Goal: Communication & Community: Answer question/provide support

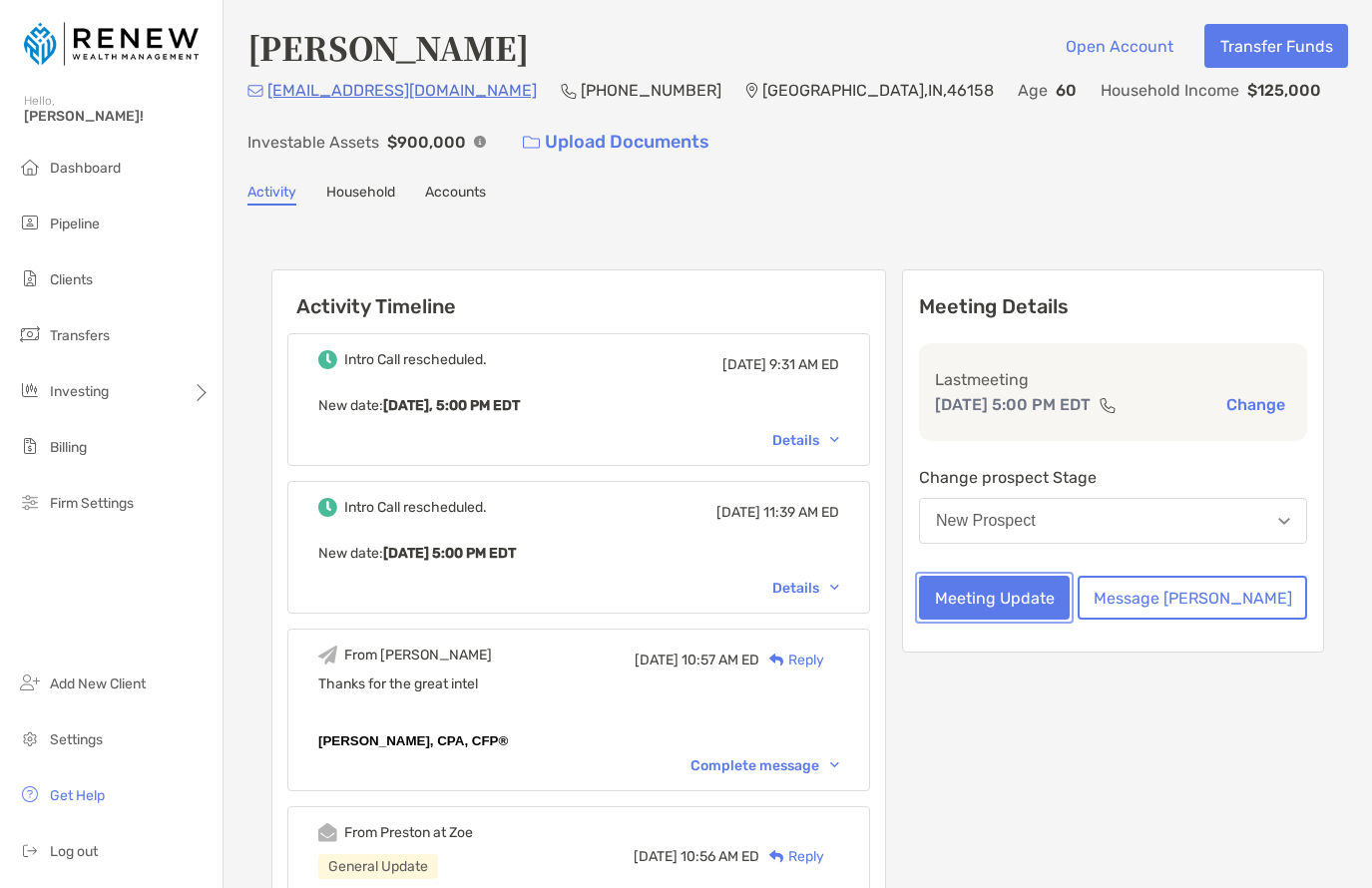
click at [1053, 606] on button "Meeting Update" at bounding box center [994, 598] width 151 height 44
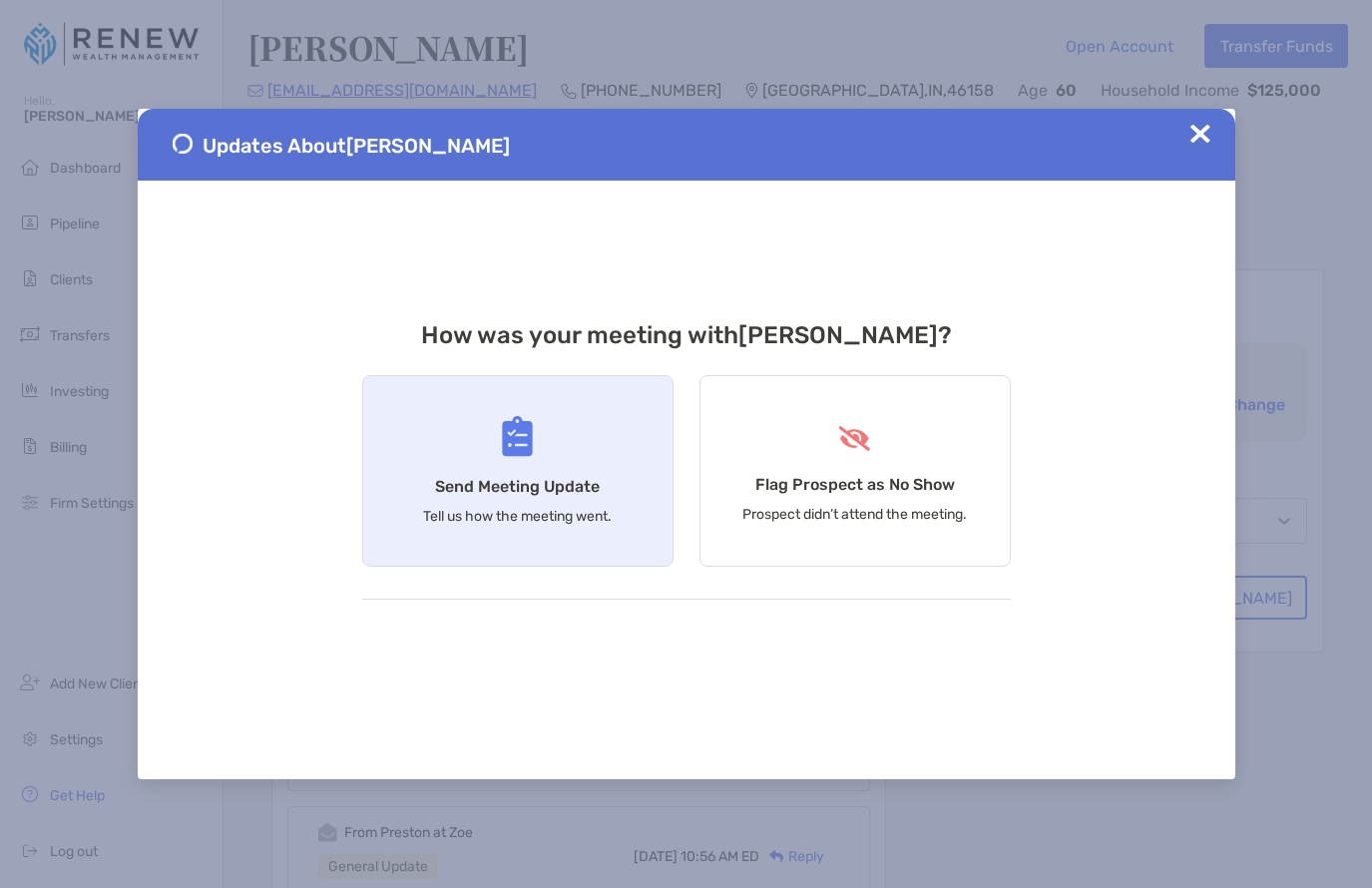
click at [453, 468] on div "Send Meeting Update Tell us how the meeting went." at bounding box center [517, 471] width 311 height 192
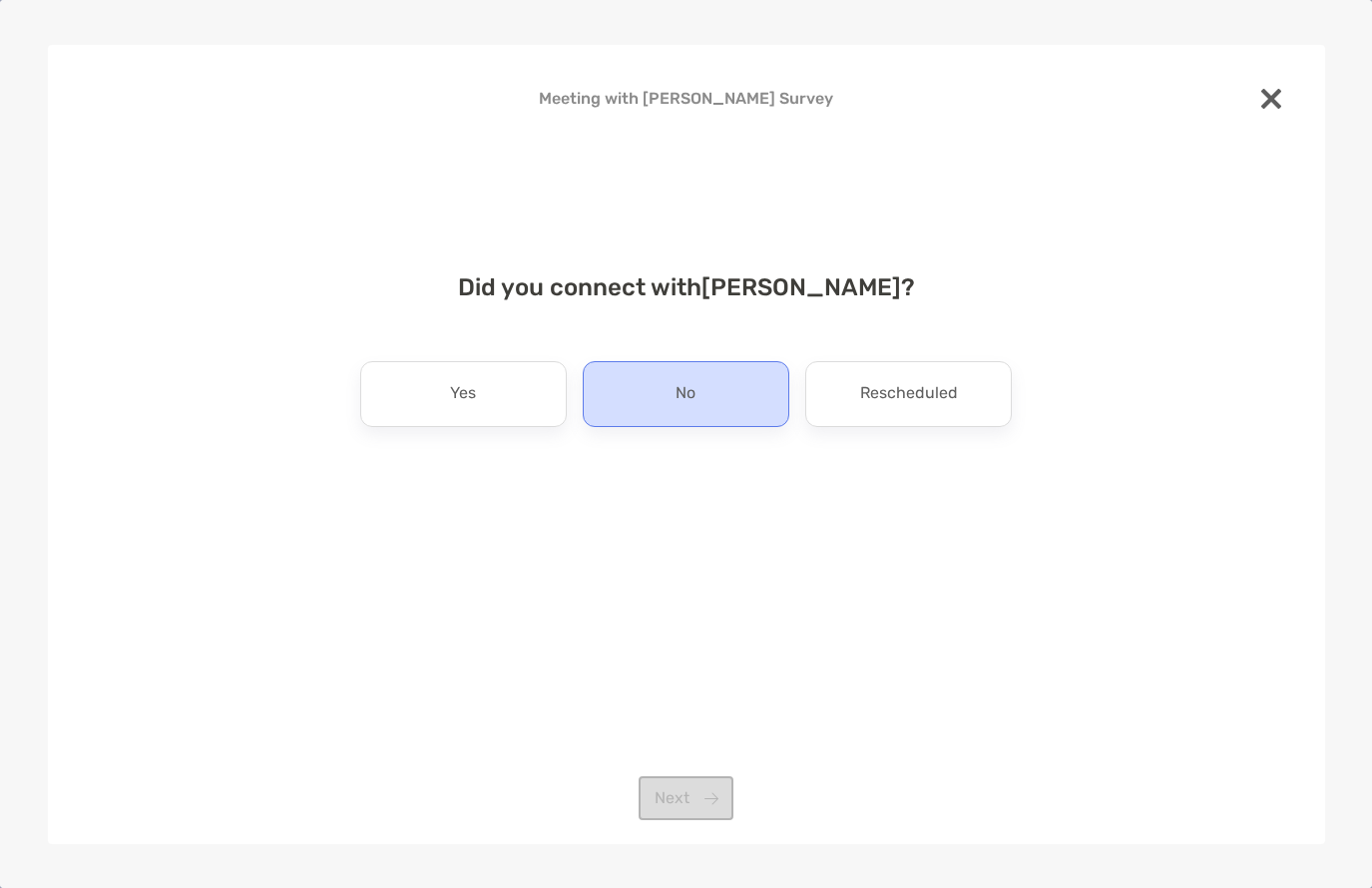
click at [683, 393] on p "No" at bounding box center [685, 394] width 20 height 32
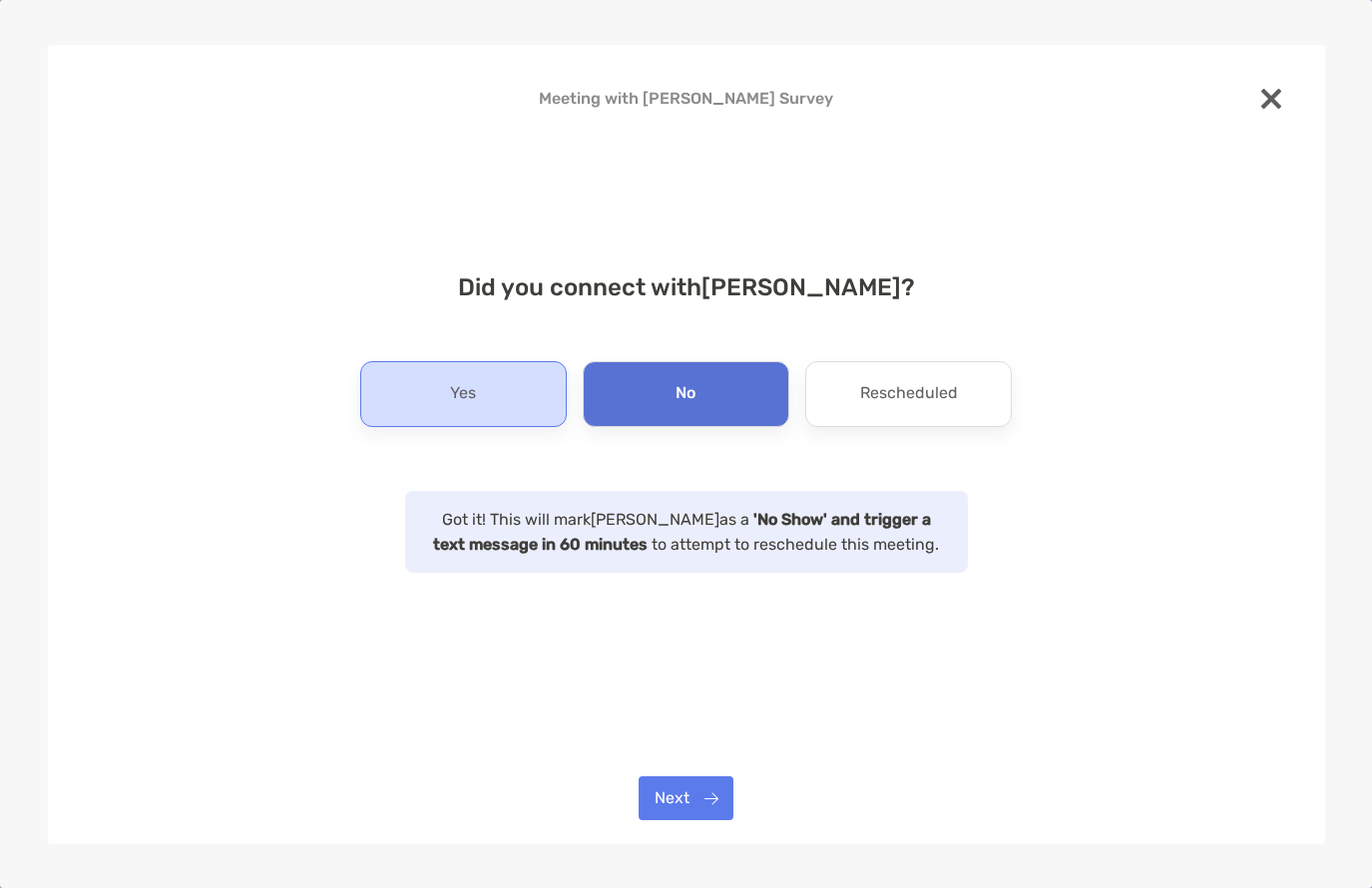
click at [485, 409] on div "Yes" at bounding box center [463, 394] width 206 height 66
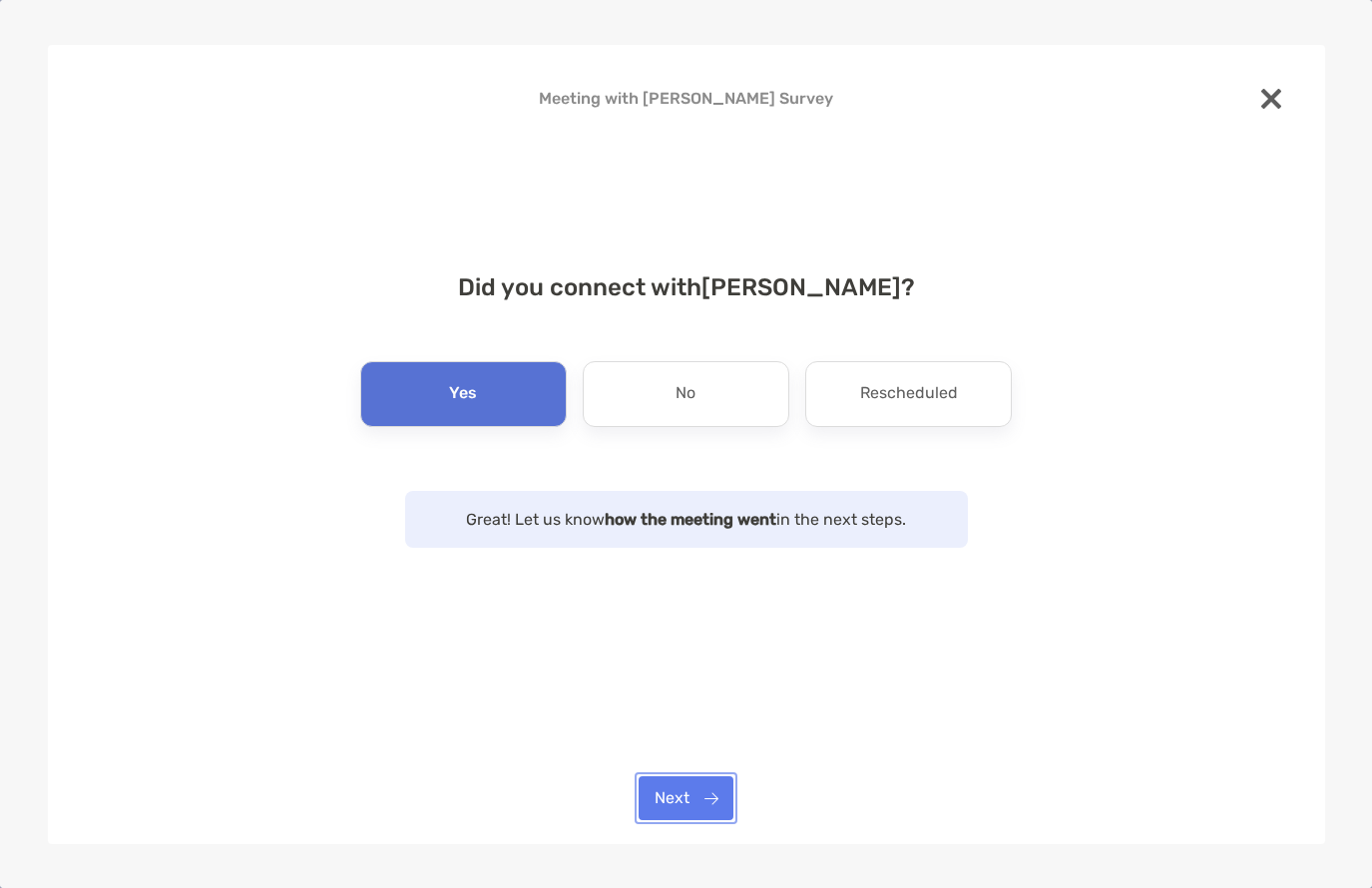
click at [675, 791] on button "Next" at bounding box center [685, 798] width 95 height 44
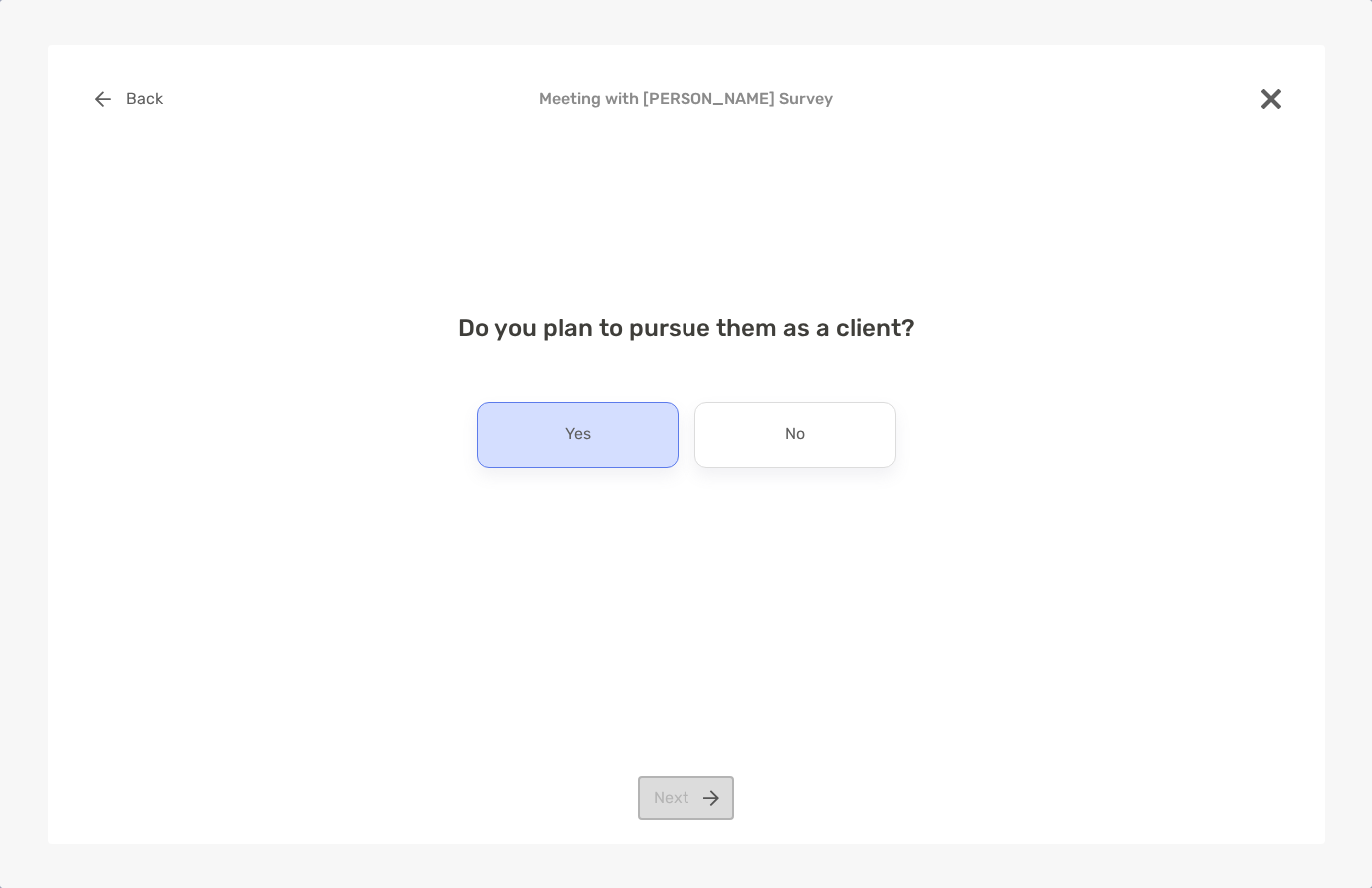
click at [606, 446] on div "Yes" at bounding box center [577, 435] width 201 height 66
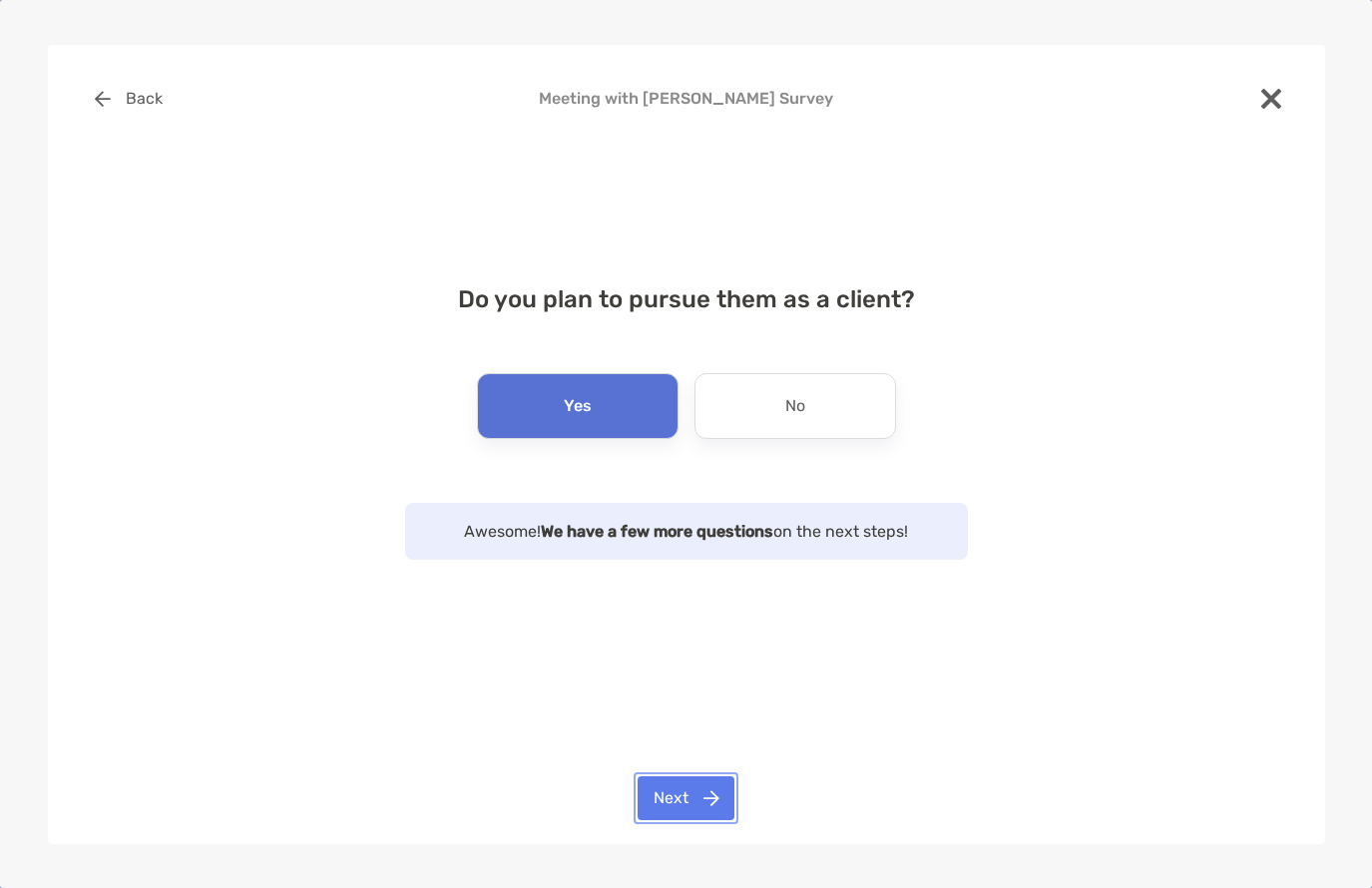
click at [699, 790] on button "Next" at bounding box center [685, 798] width 97 height 44
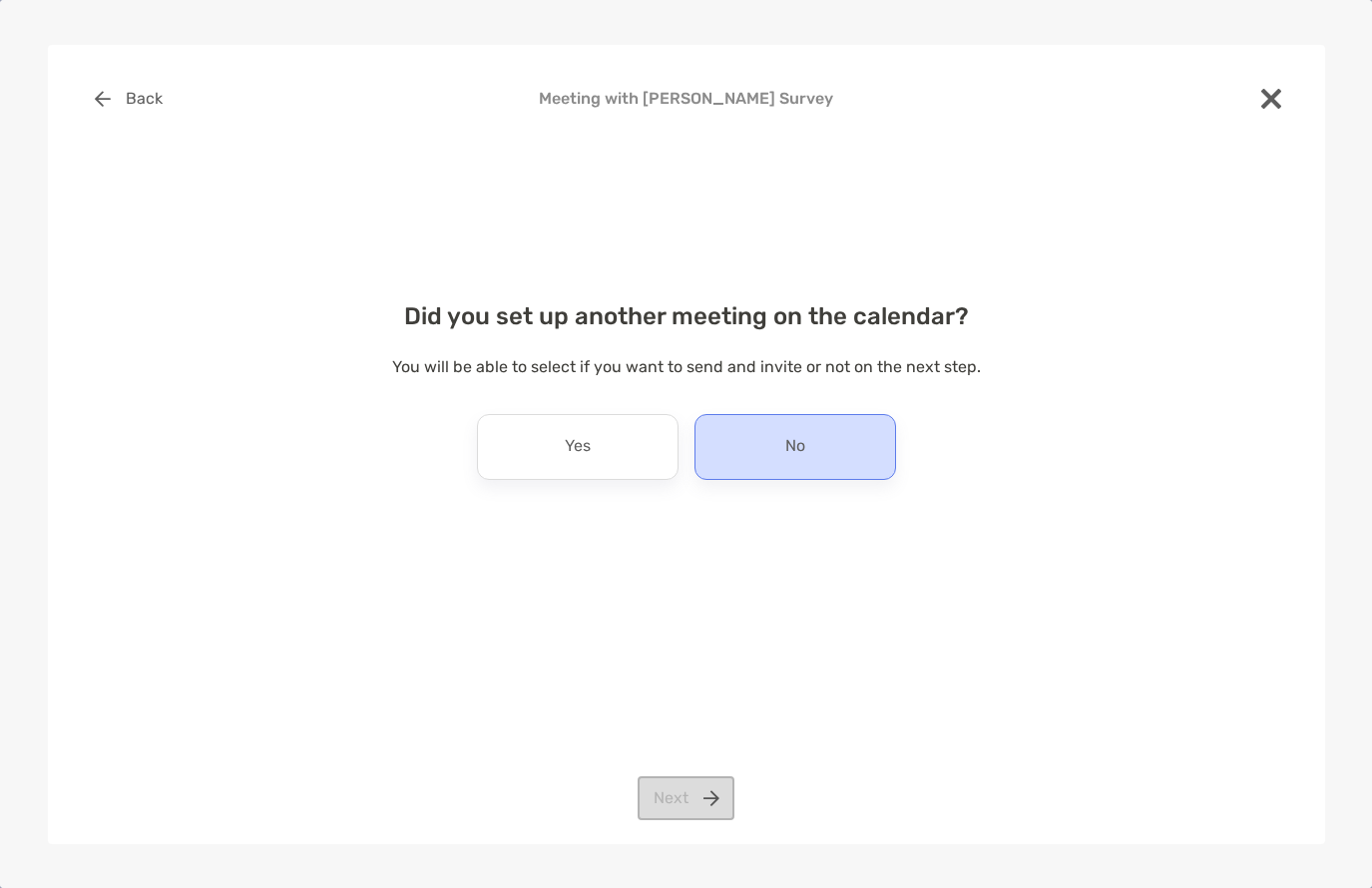
click at [766, 453] on div "No" at bounding box center [794, 447] width 201 height 66
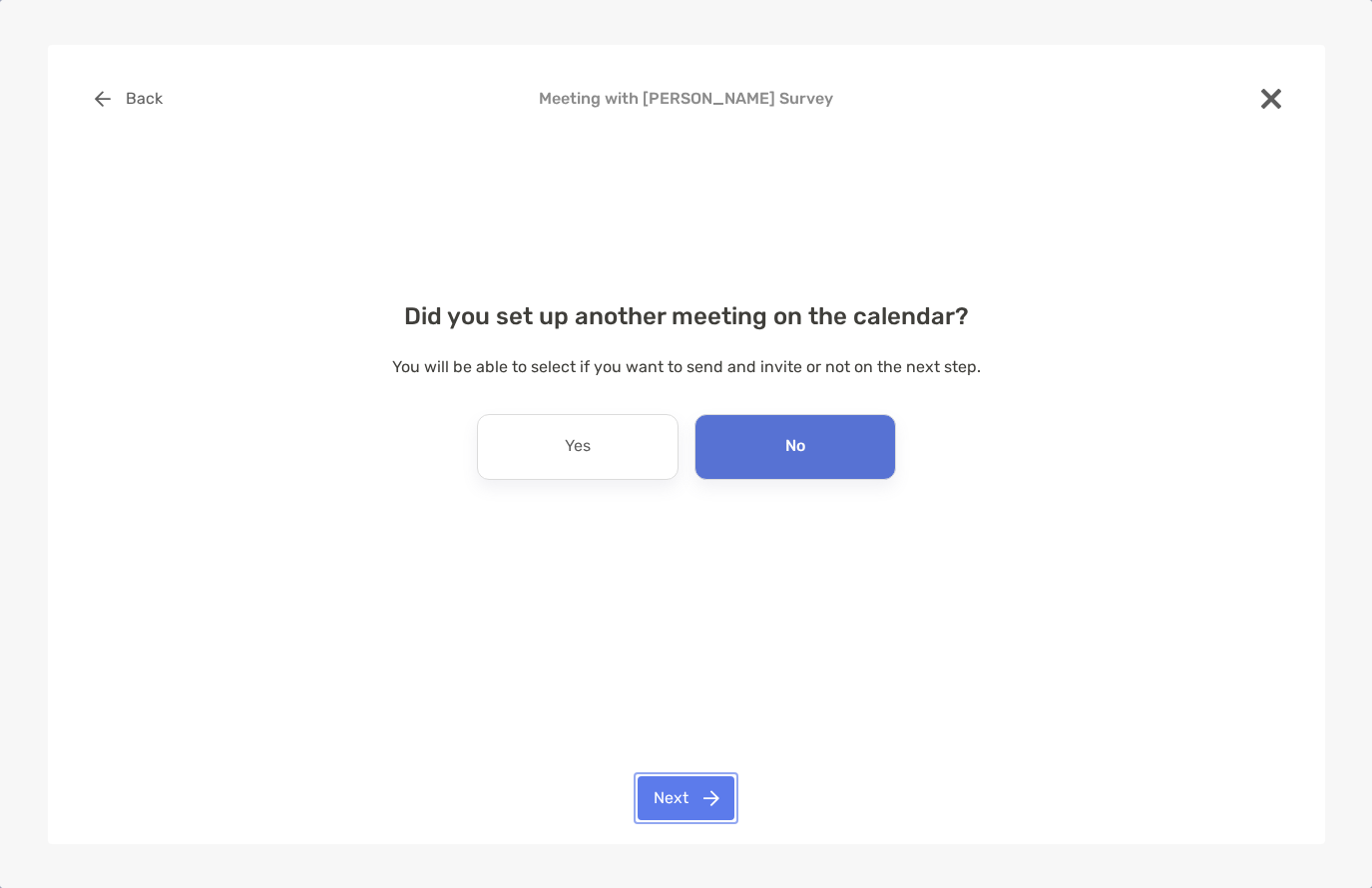
click at [696, 788] on button "Next" at bounding box center [685, 798] width 97 height 44
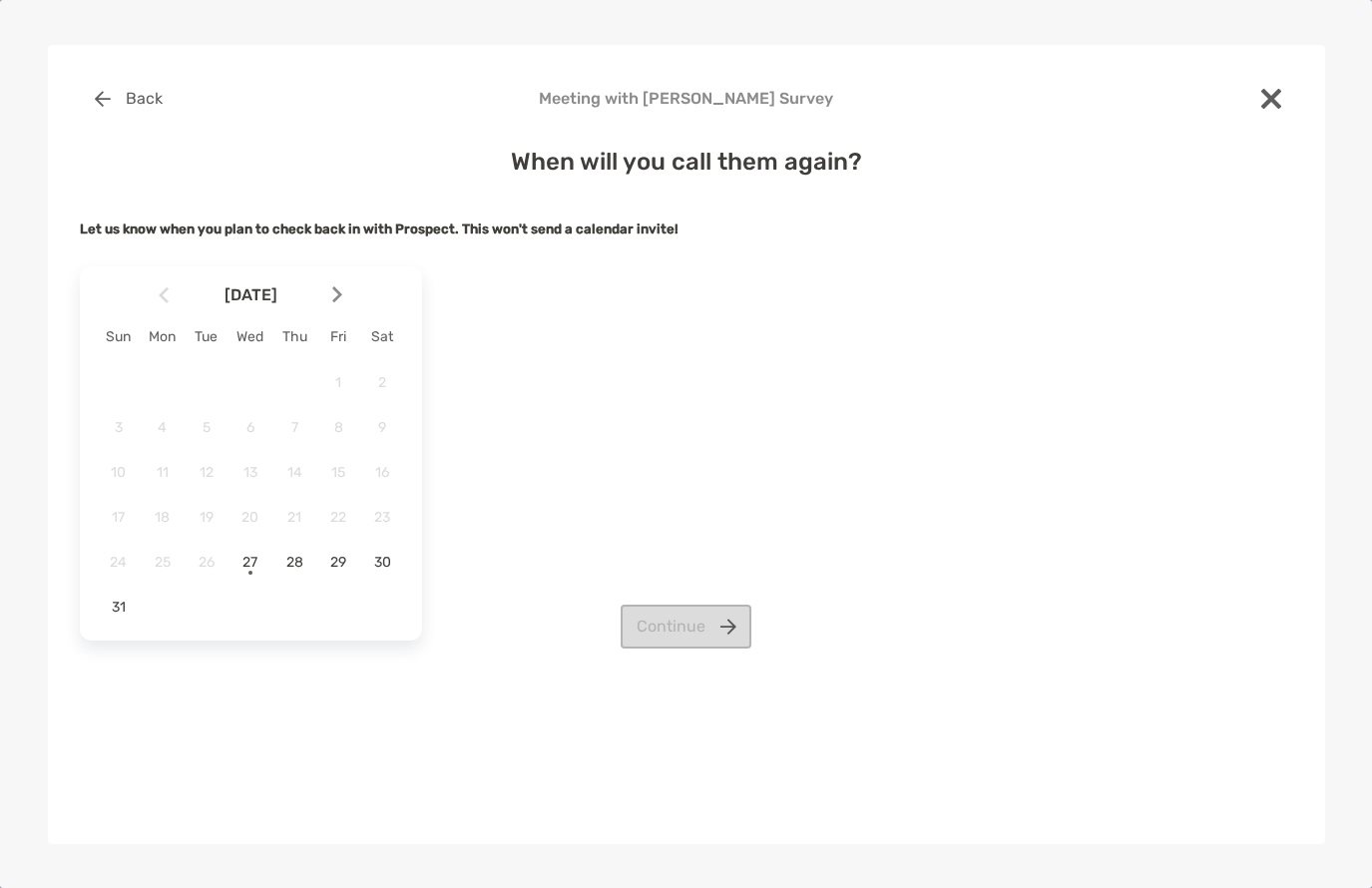
click at [343, 295] on div at bounding box center [345, 295] width 34 height 44
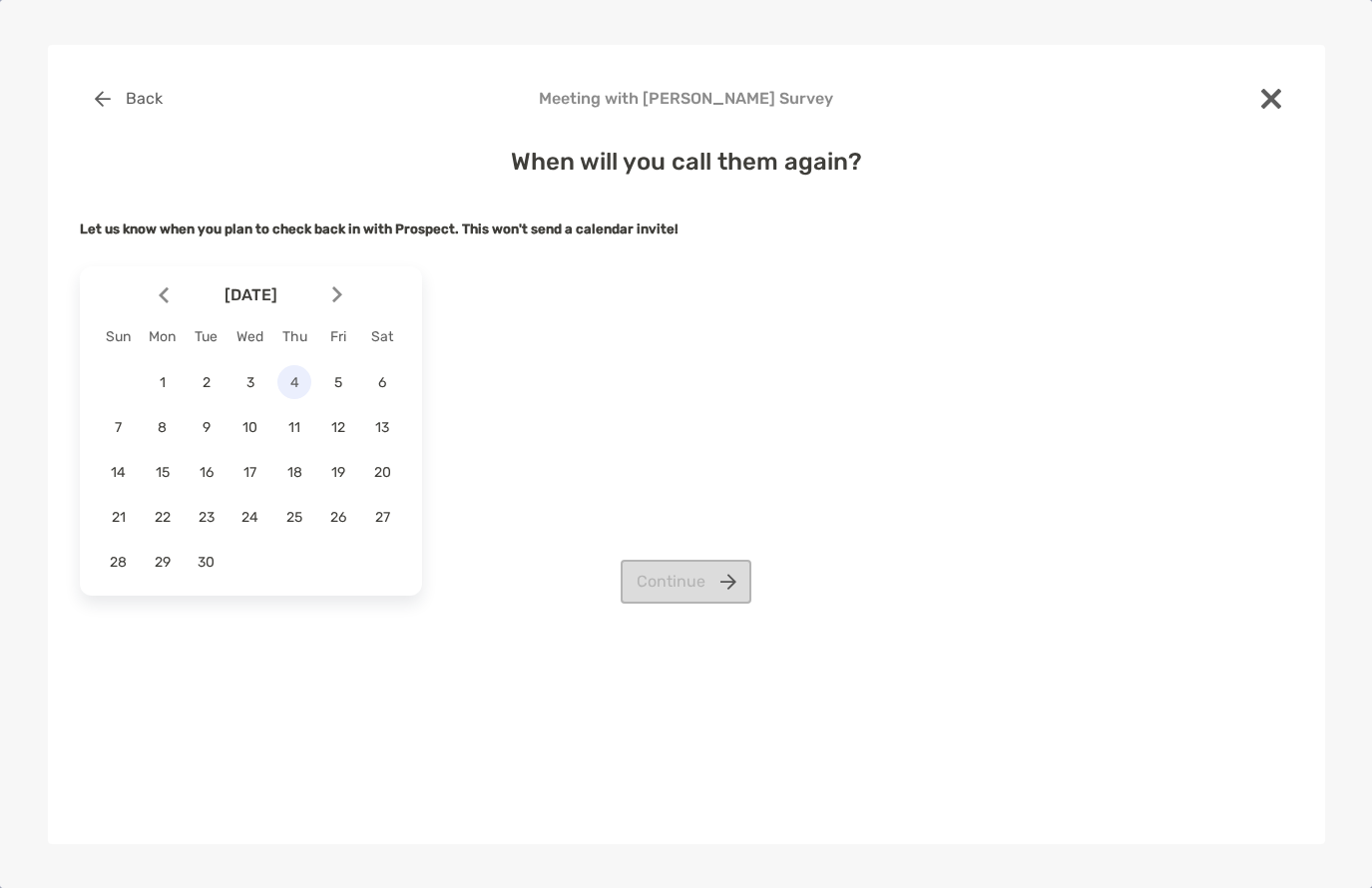
click at [303, 384] on span "4" at bounding box center [294, 382] width 34 height 17
click at [696, 585] on button "Continue" at bounding box center [685, 582] width 131 height 44
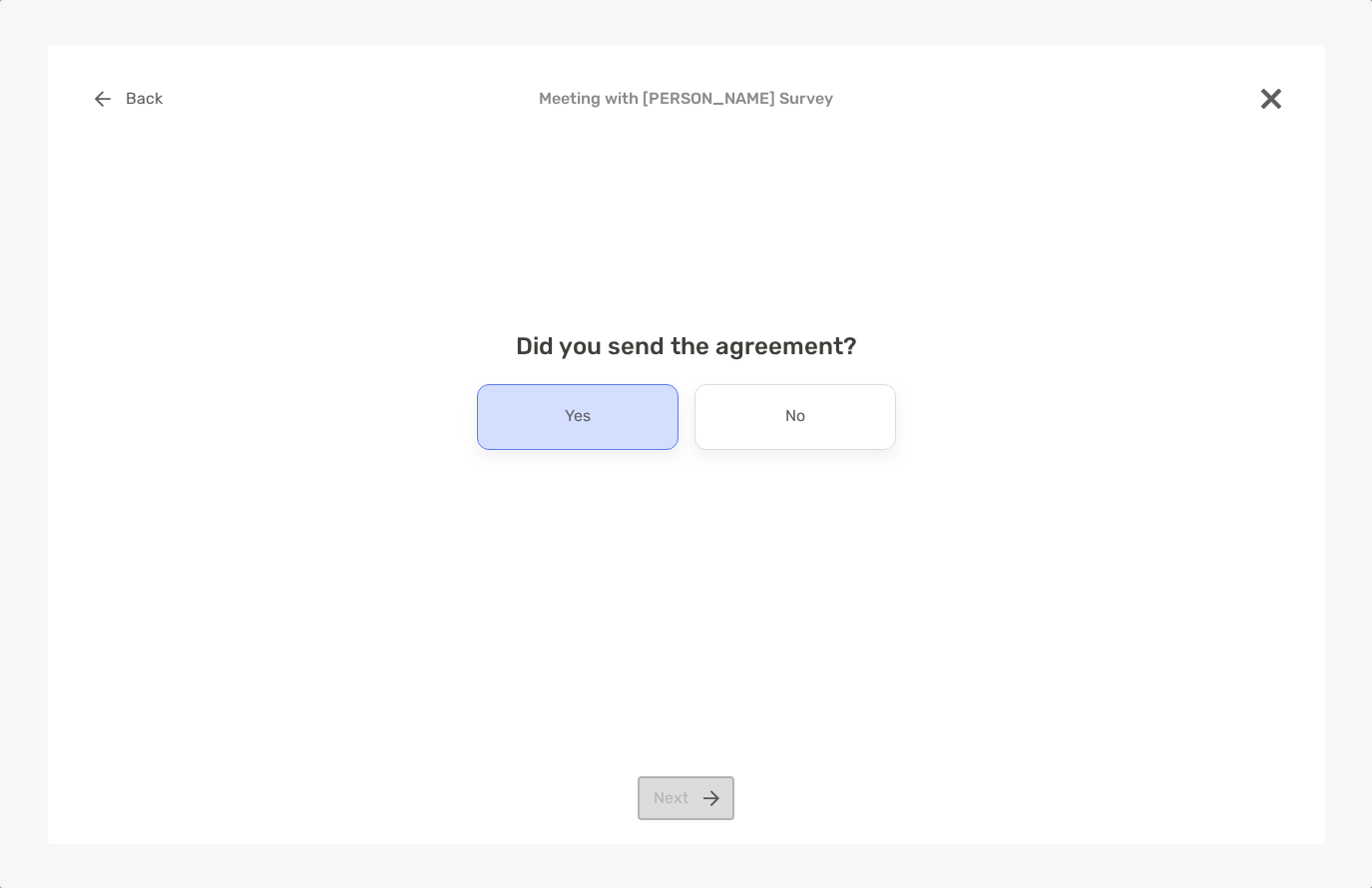
click at [603, 423] on div "Yes" at bounding box center [577, 417] width 201 height 66
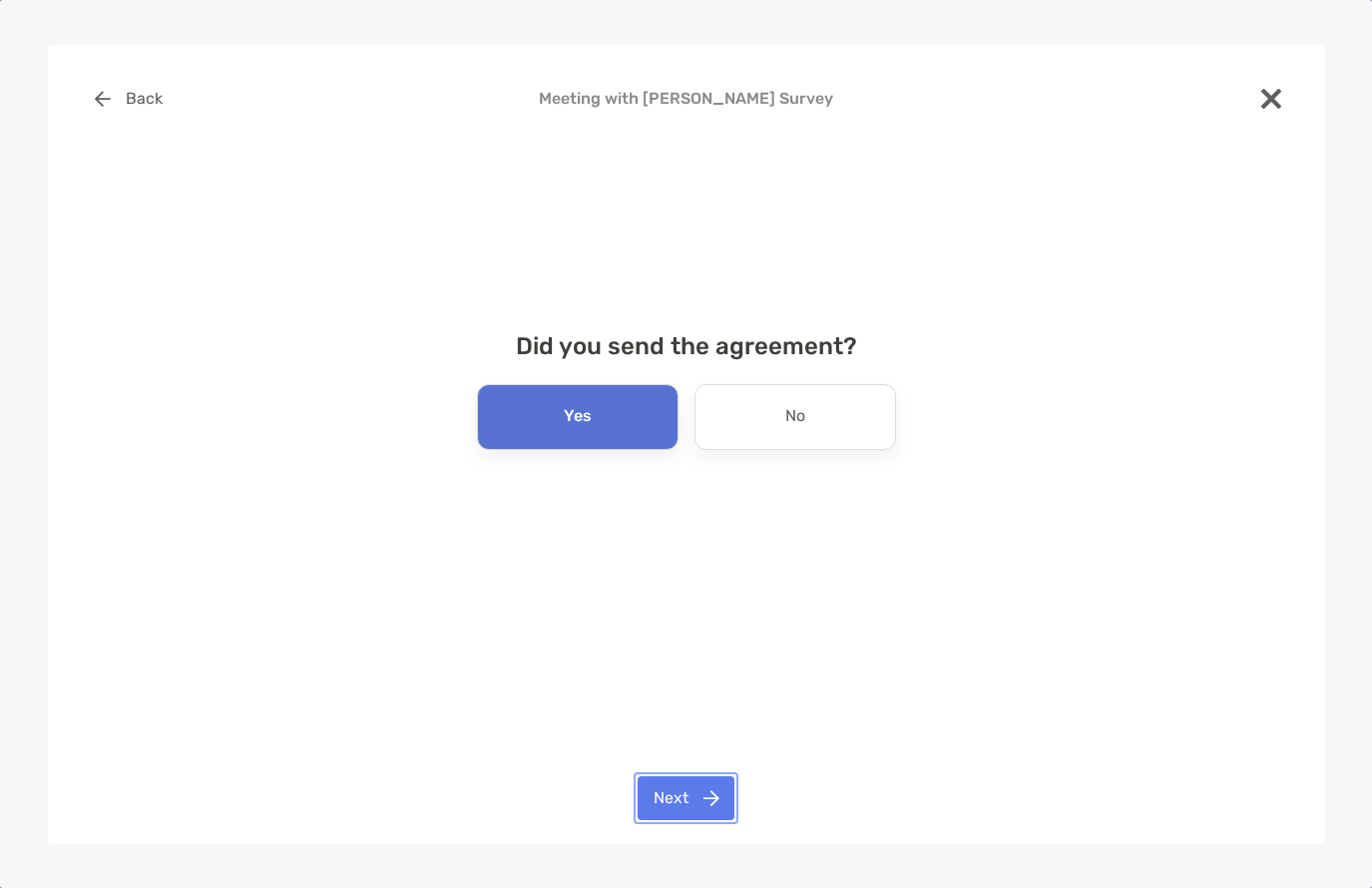
click at [687, 798] on button "Next" at bounding box center [685, 798] width 97 height 44
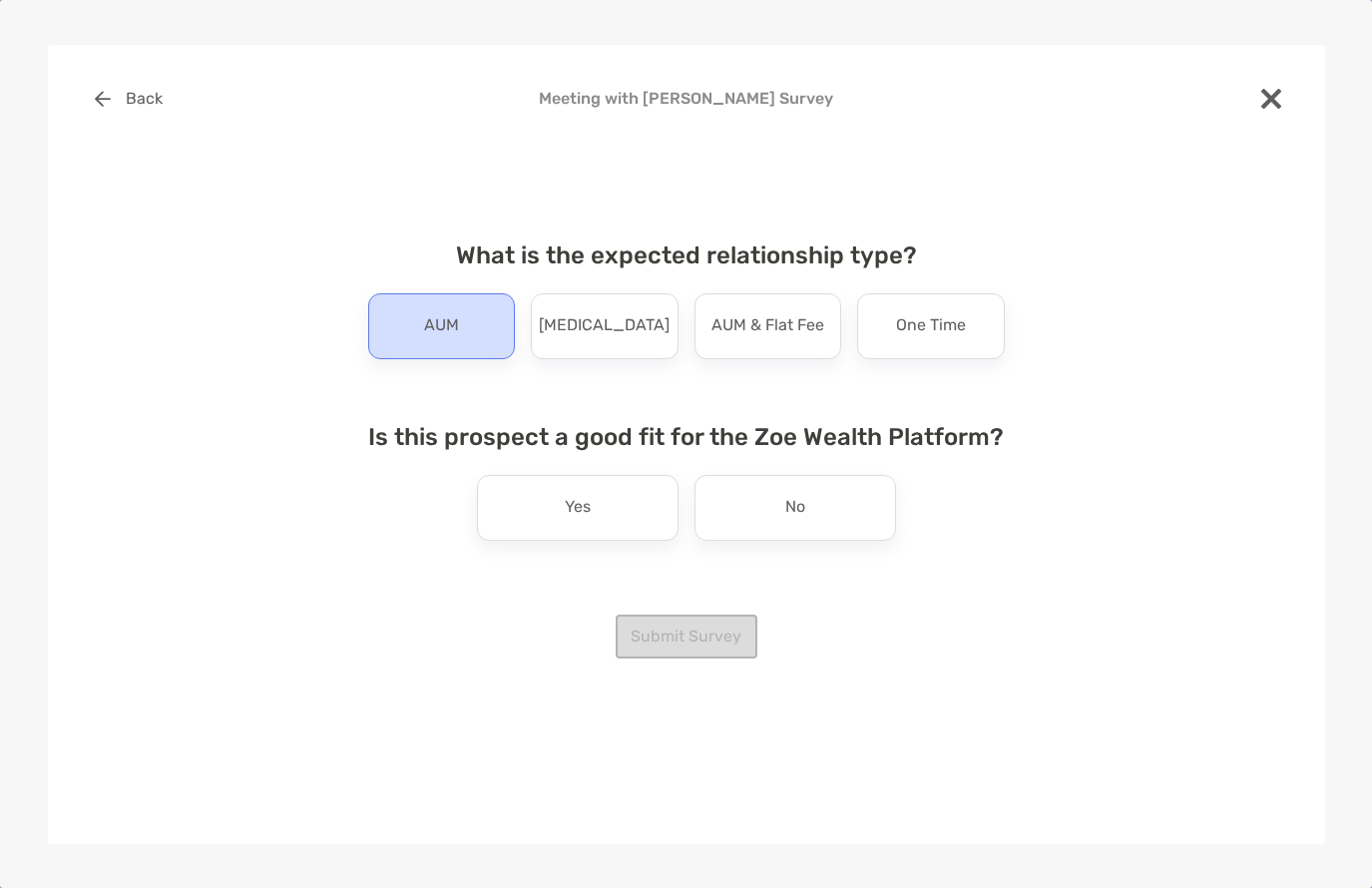
click at [435, 333] on p "AUM" at bounding box center [441, 326] width 35 height 32
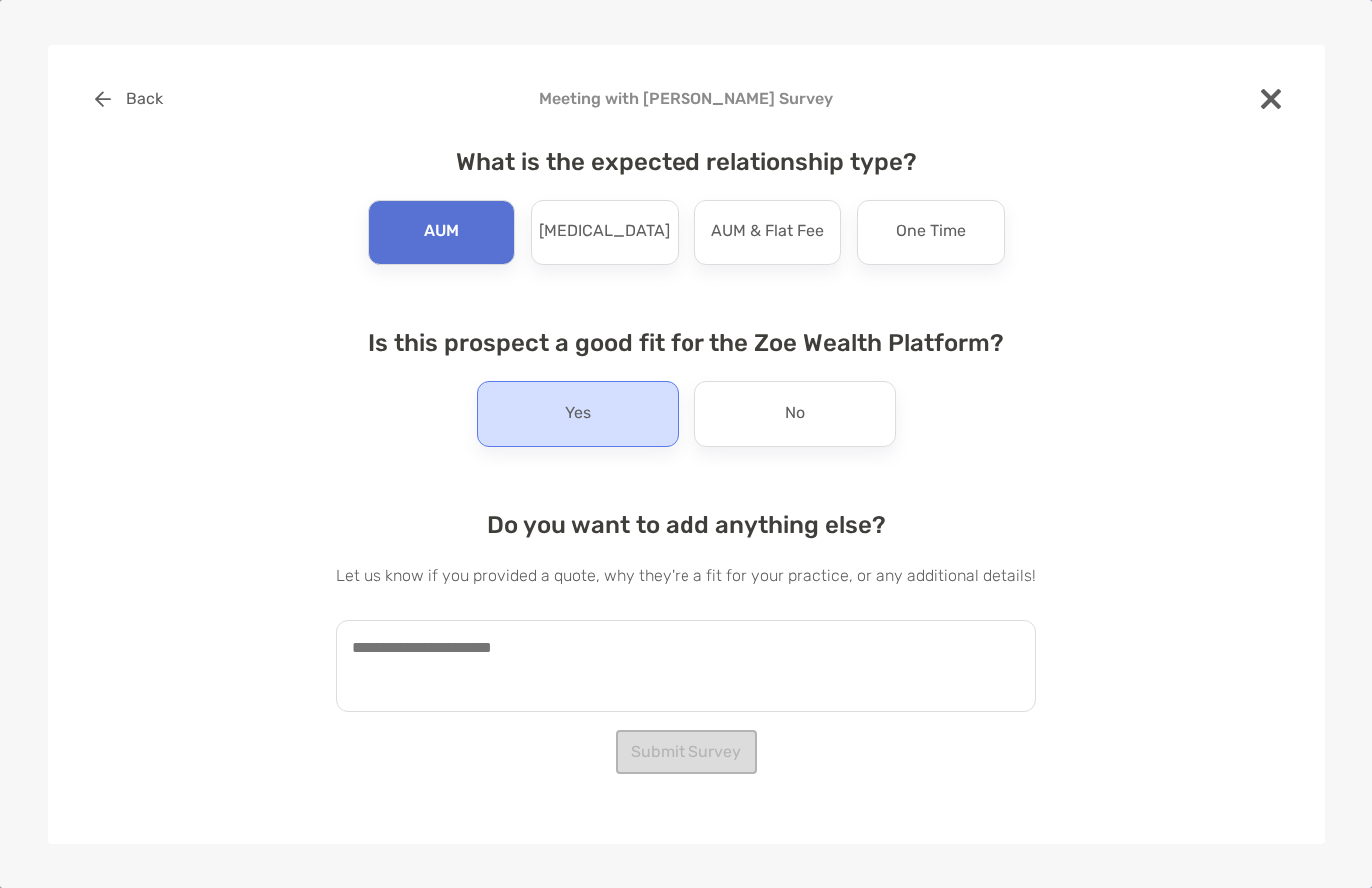
click at [575, 413] on p "Yes" at bounding box center [578, 414] width 26 height 32
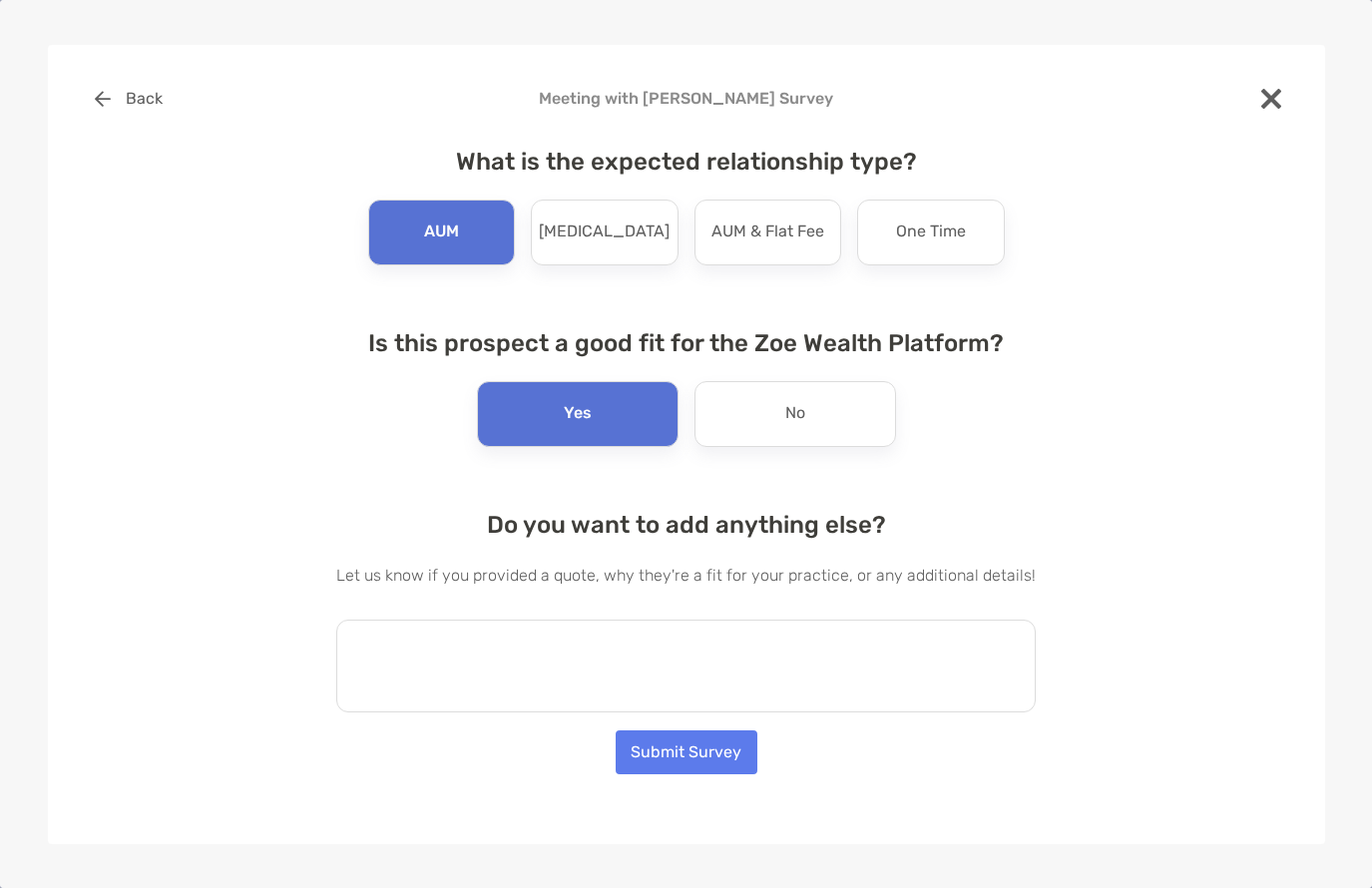
click at [551, 654] on textarea at bounding box center [685, 665] width 699 height 93
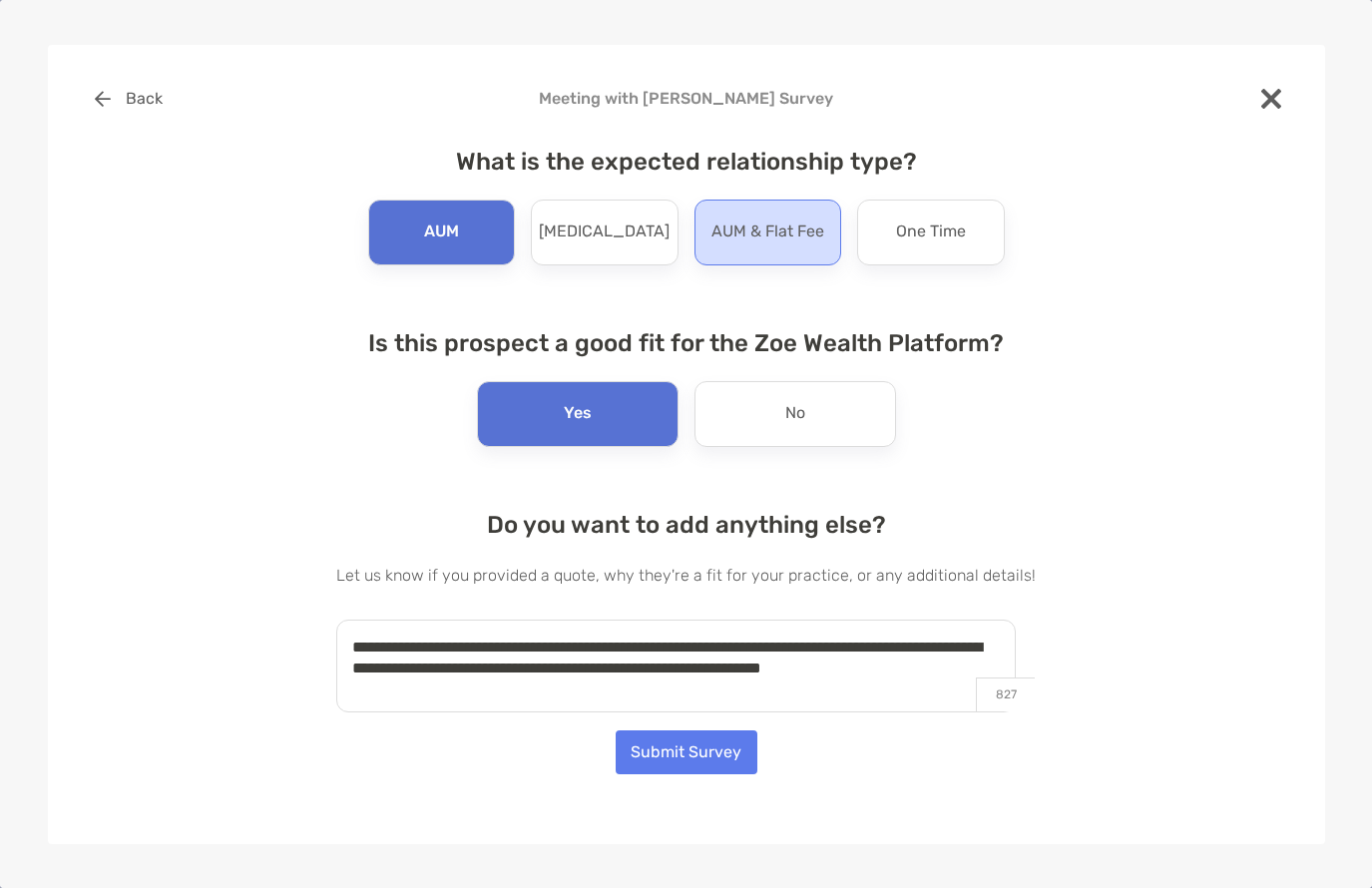
click at [774, 219] on p "AUM & Flat Fee" at bounding box center [767, 232] width 113 height 32
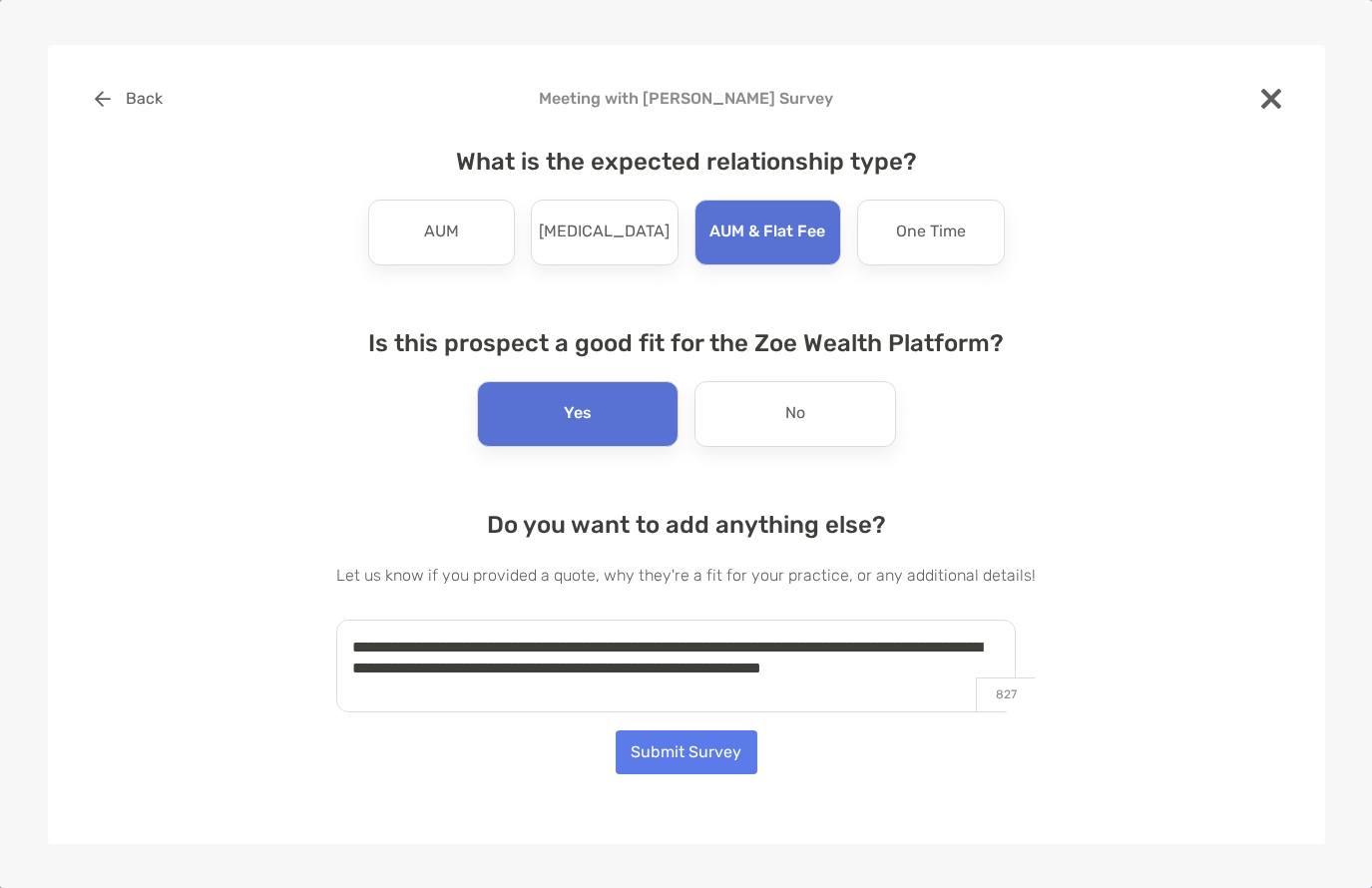
click at [1010, 670] on textarea "**********" at bounding box center [675, 665] width 679 height 93
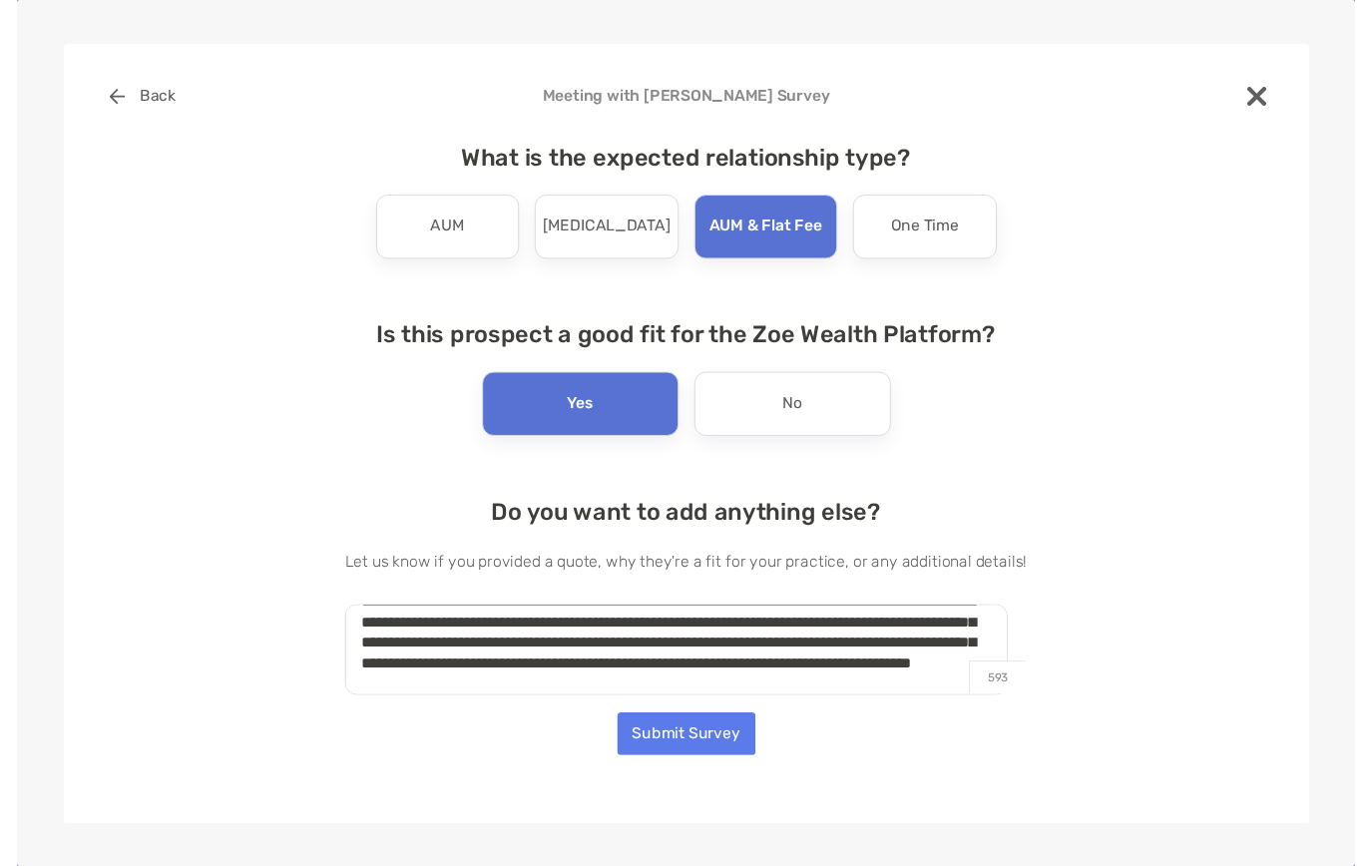
scroll to position [51, 0]
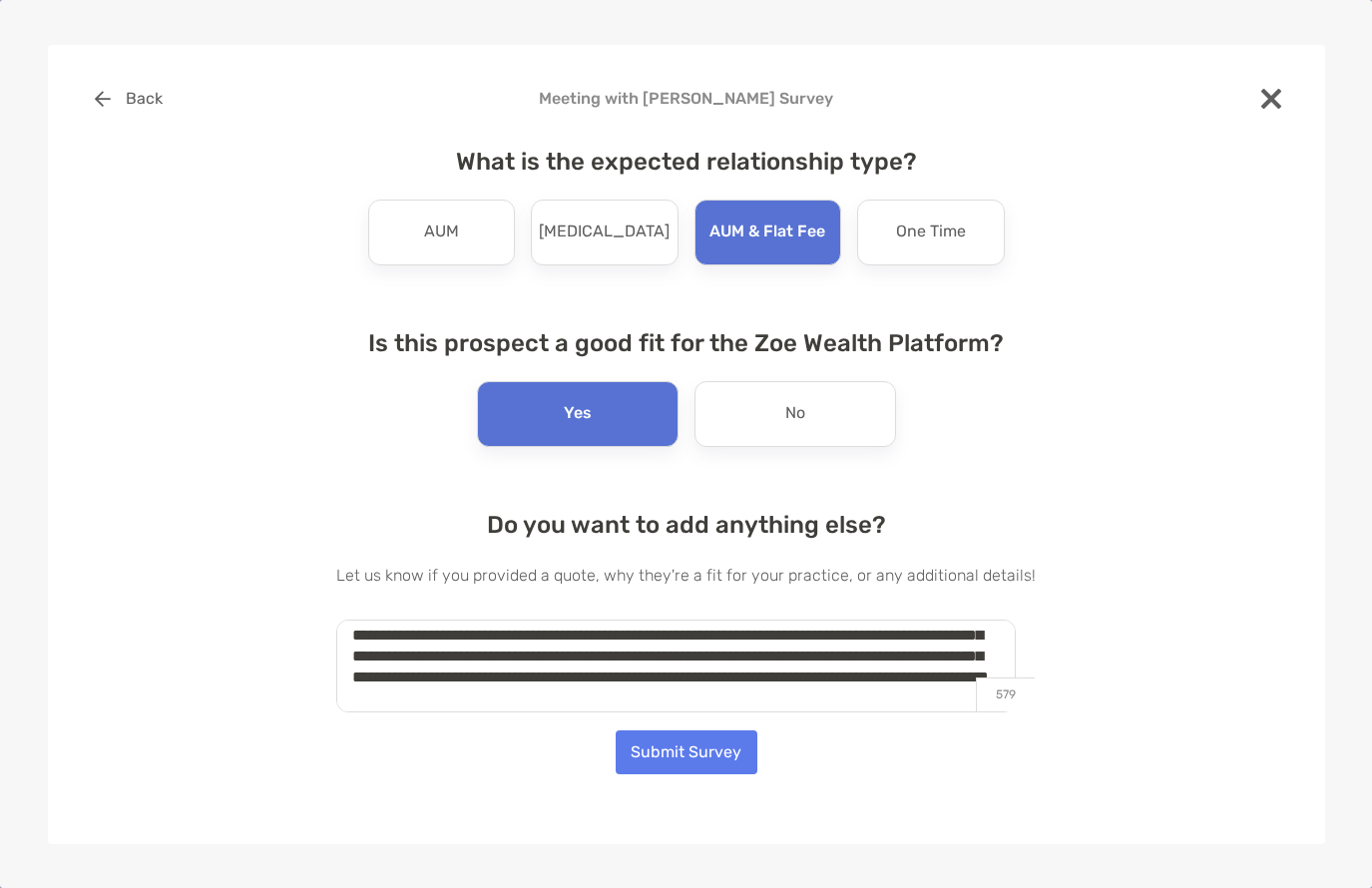
type textarea "**********"
click at [701, 756] on button "Submit Survey" at bounding box center [686, 752] width 142 height 44
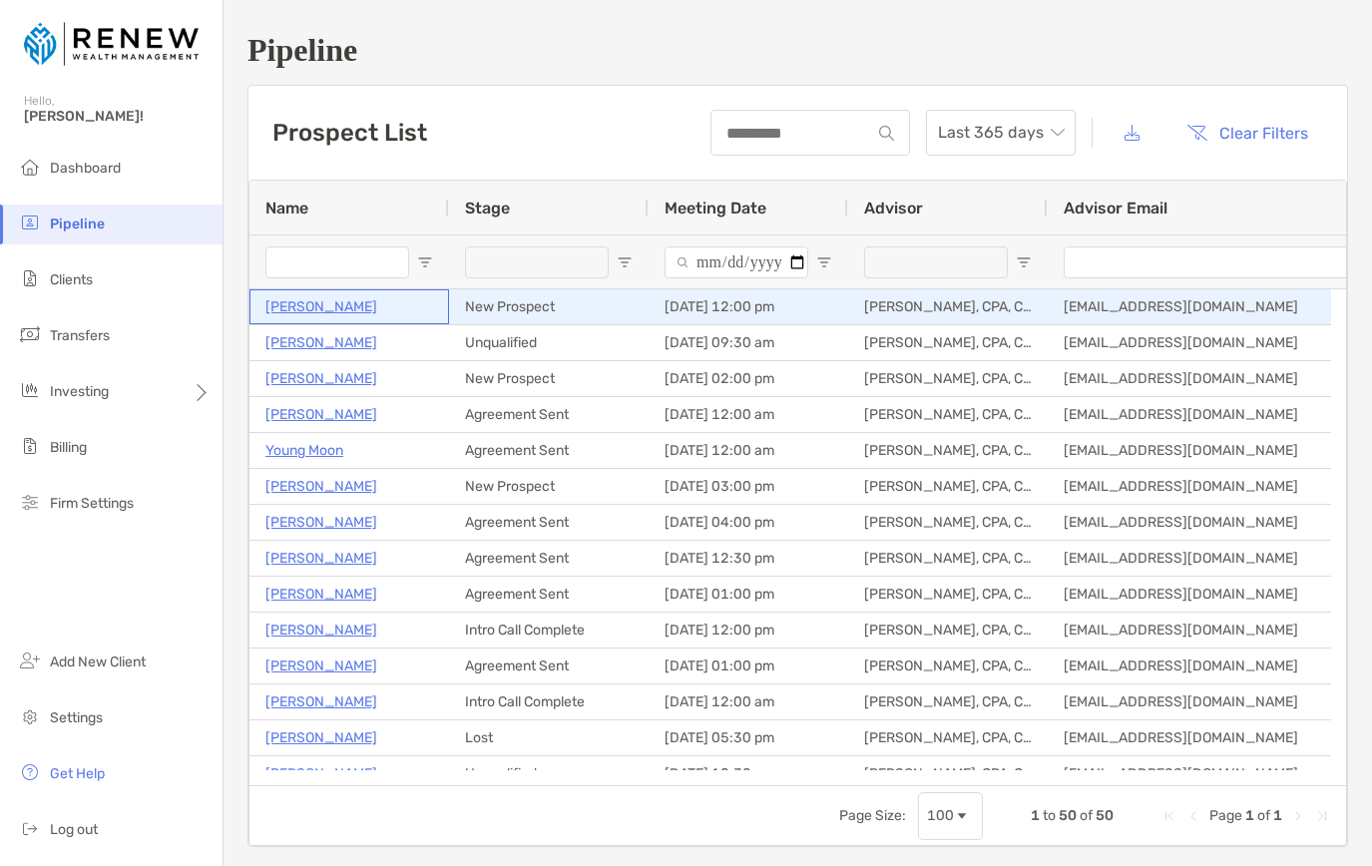
click at [309, 309] on p "[PERSON_NAME]" at bounding box center [321, 306] width 112 height 25
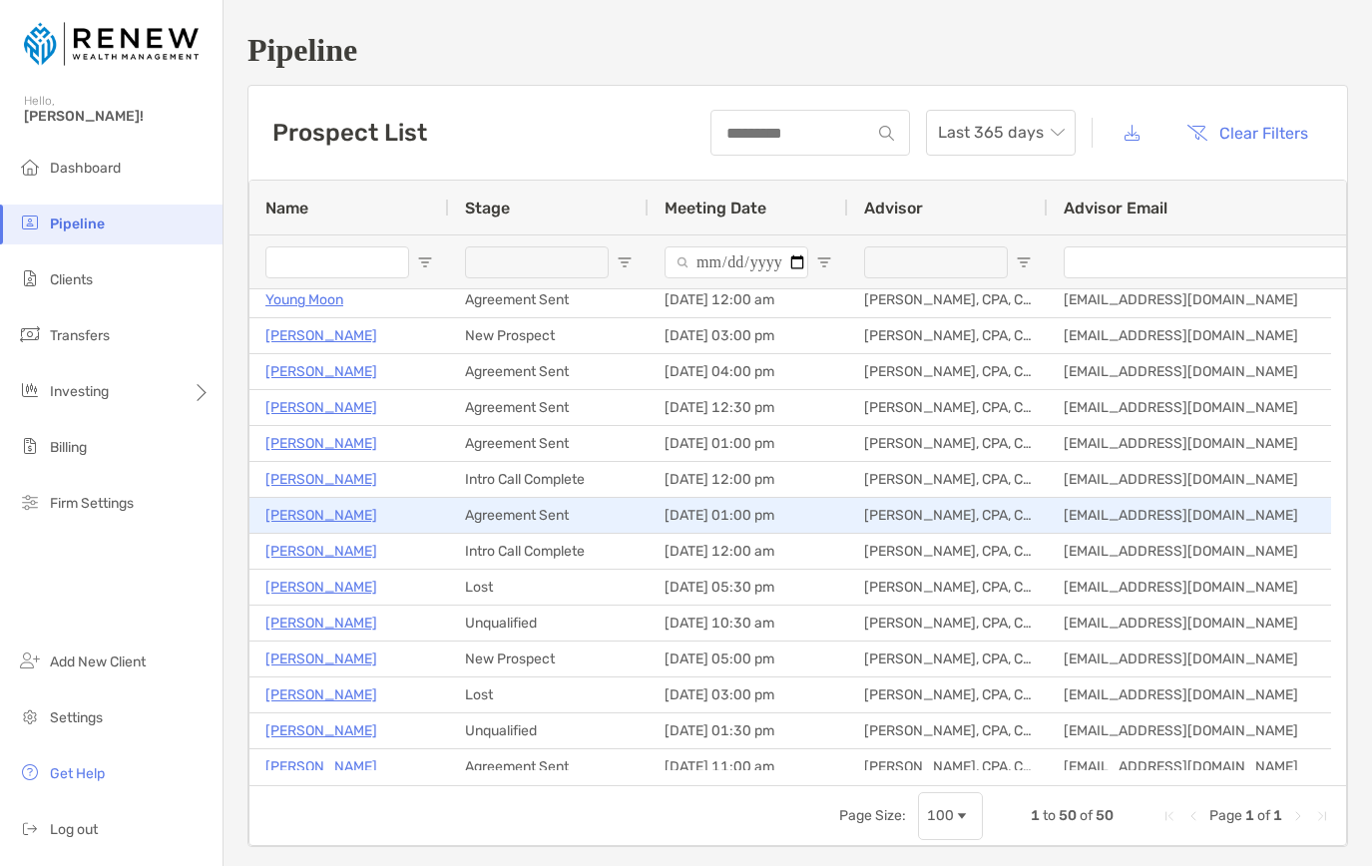
scroll to position [155, 0]
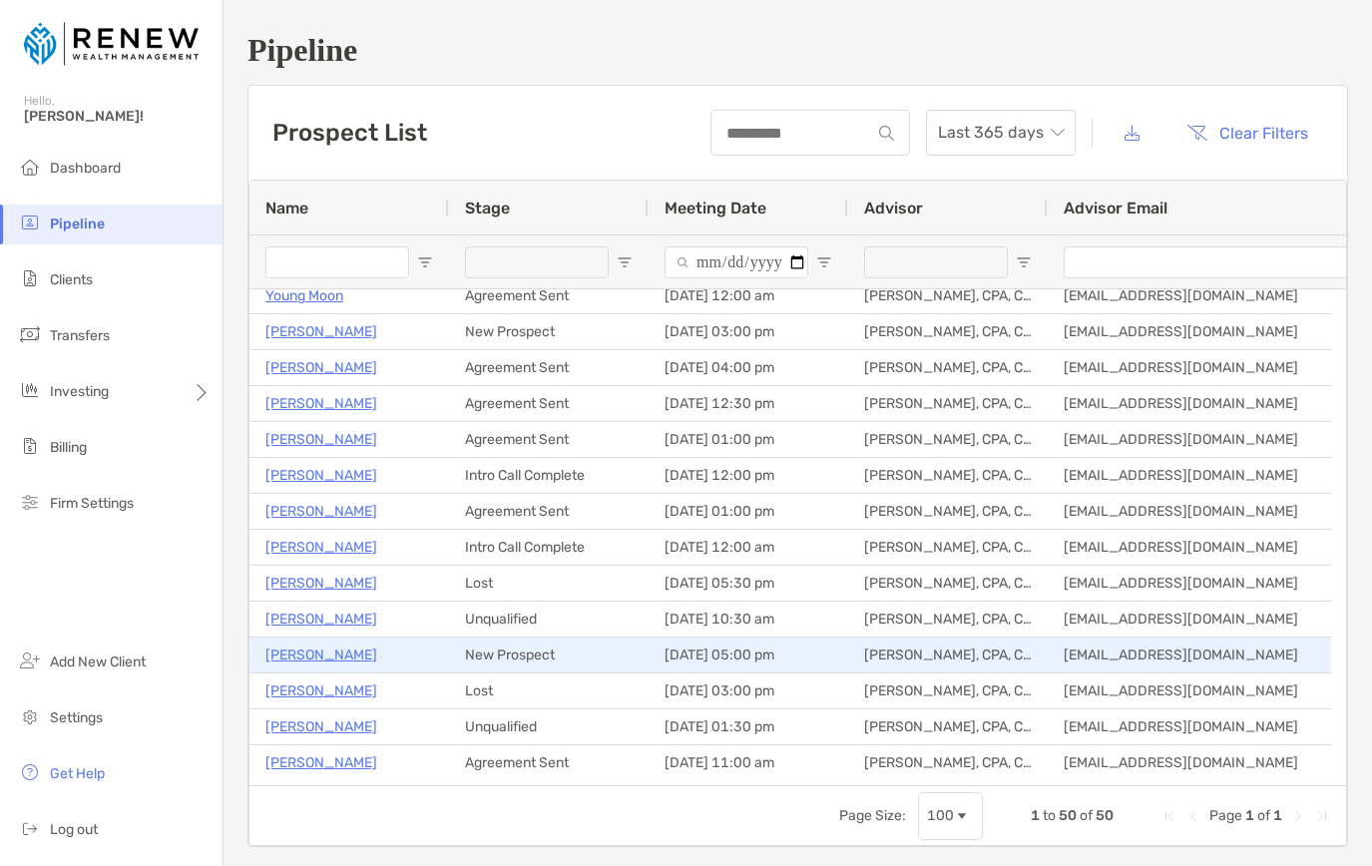
click at [319, 653] on p "[PERSON_NAME]" at bounding box center [321, 654] width 112 height 25
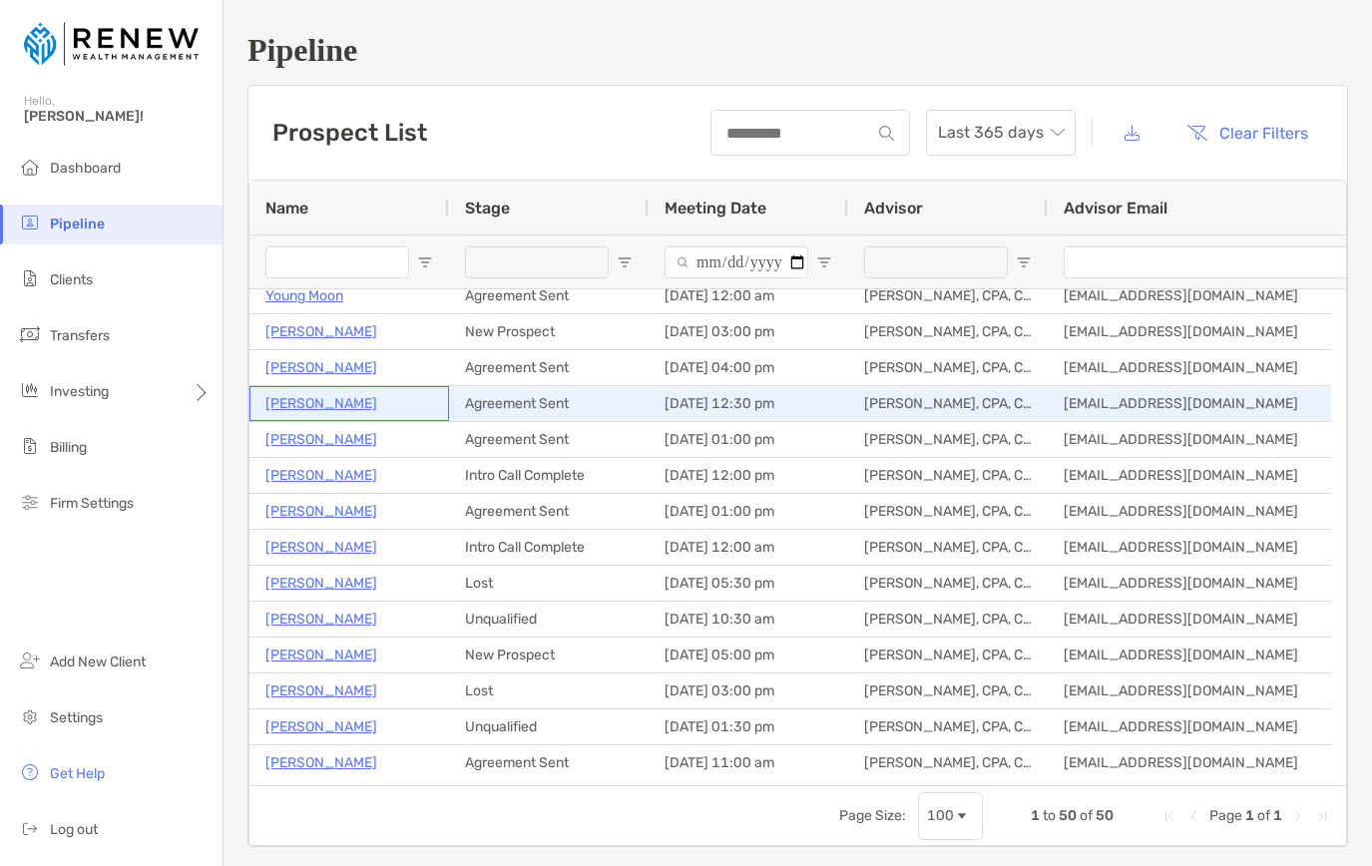
click at [347, 403] on p "[PERSON_NAME]" at bounding box center [321, 403] width 112 height 25
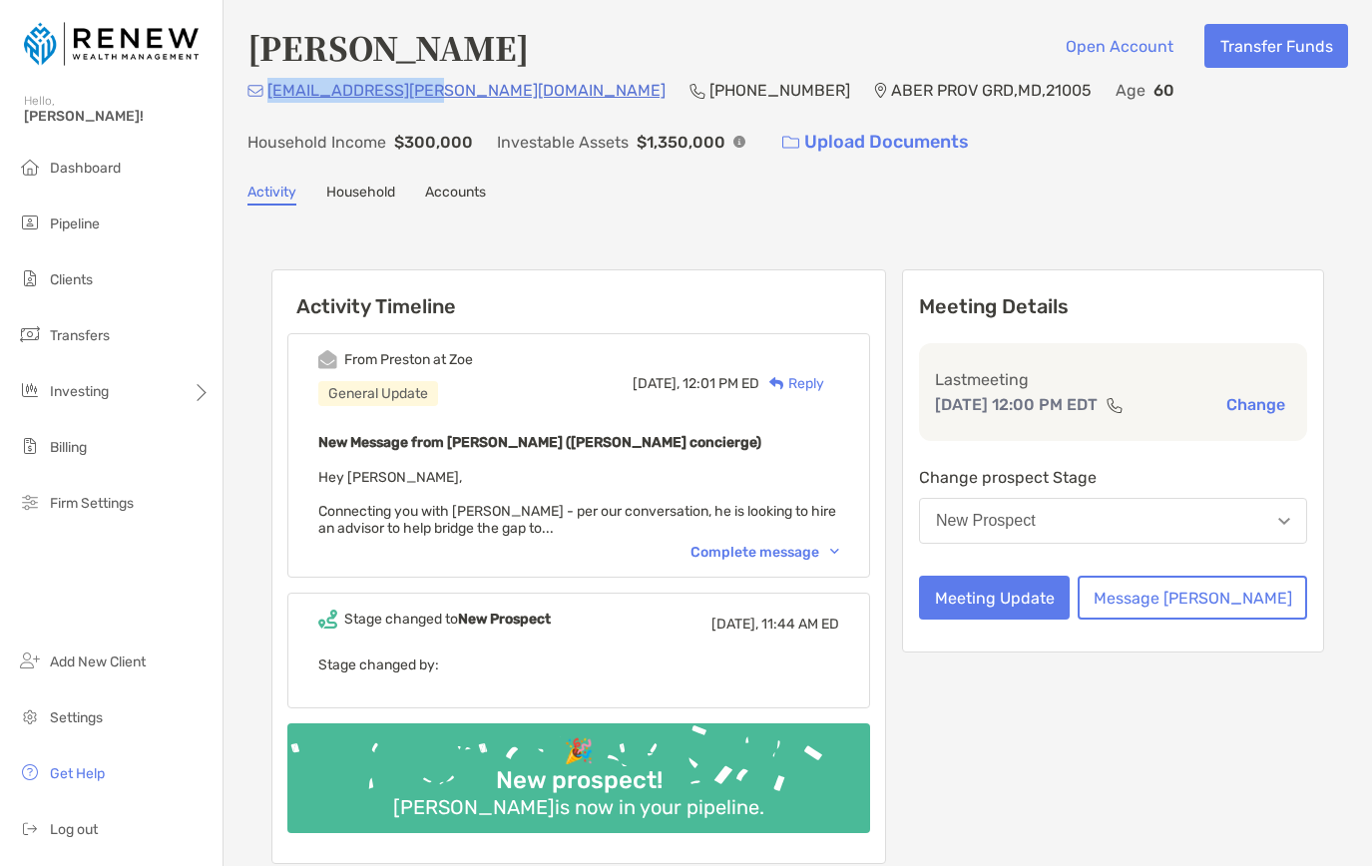
drag, startPoint x: 430, startPoint y: 90, endPoint x: 268, endPoint y: 96, distance: 161.7
click at [268, 96] on div "jc.sturtz@yahoo.com (301) 312-3339 ABER PROV GRD , MD , 21005 Age 60 Household …" at bounding box center [797, 121] width 1100 height 86
copy p "[EMAIL_ADDRESS][PERSON_NAME][DOMAIN_NAME]"
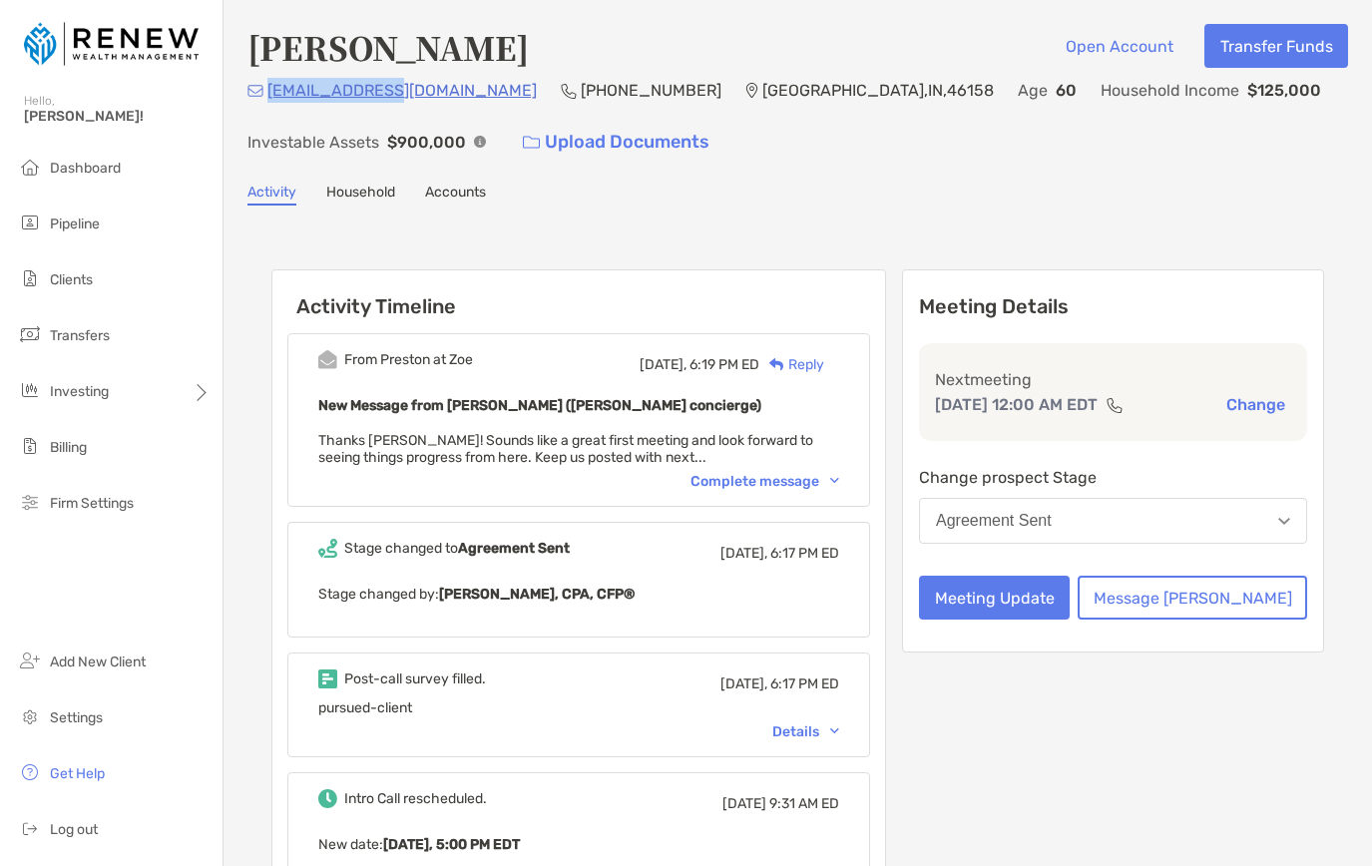
drag, startPoint x: 392, startPoint y: 96, endPoint x: 270, endPoint y: 99, distance: 121.7
click at [270, 99] on div "bb2514@att.net (317) 902-7622 Mooresville , IN , 46158 Age 60 Household Income …" at bounding box center [797, 121] width 1100 height 86
copy p "bb2514@att.net"
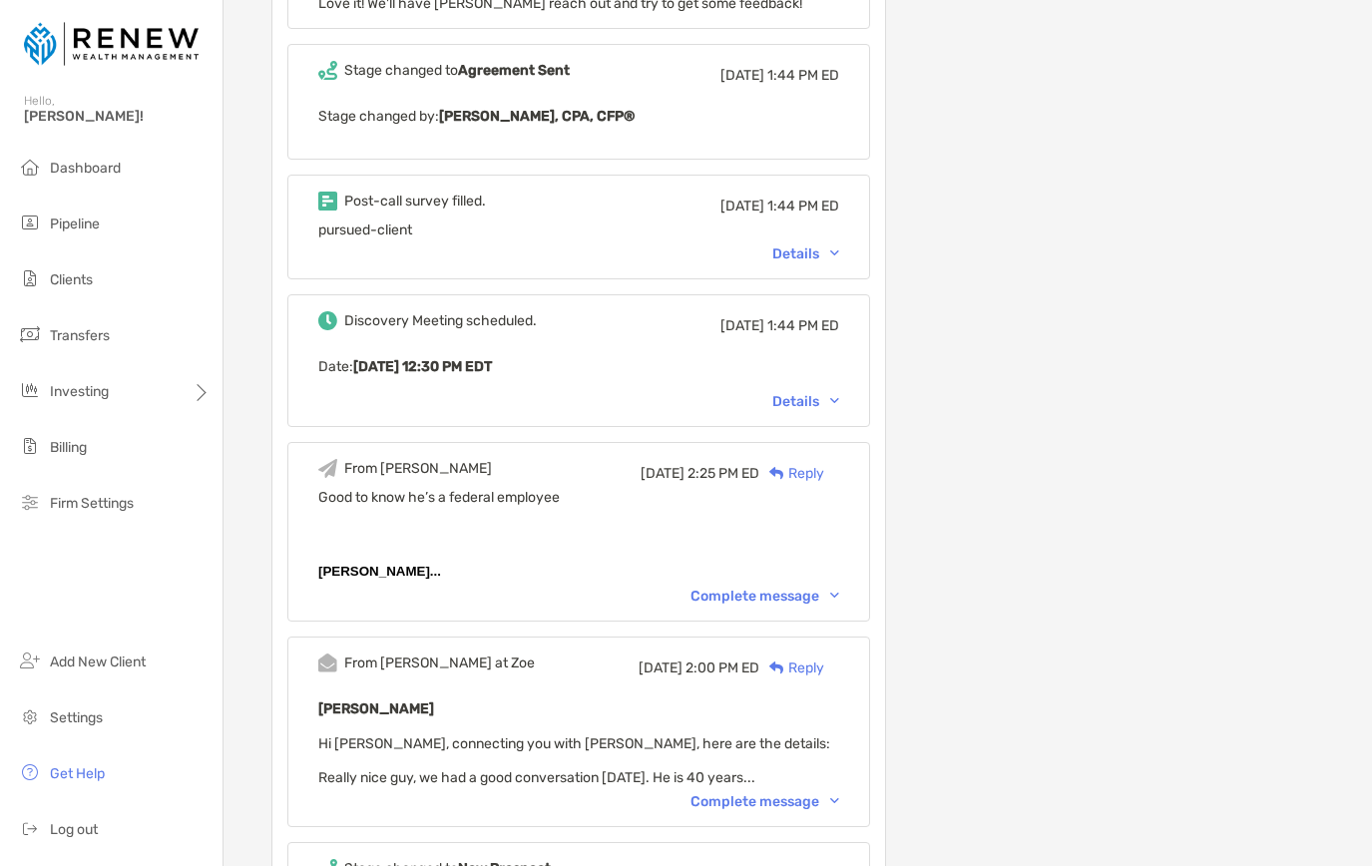
scroll to position [938, 0]
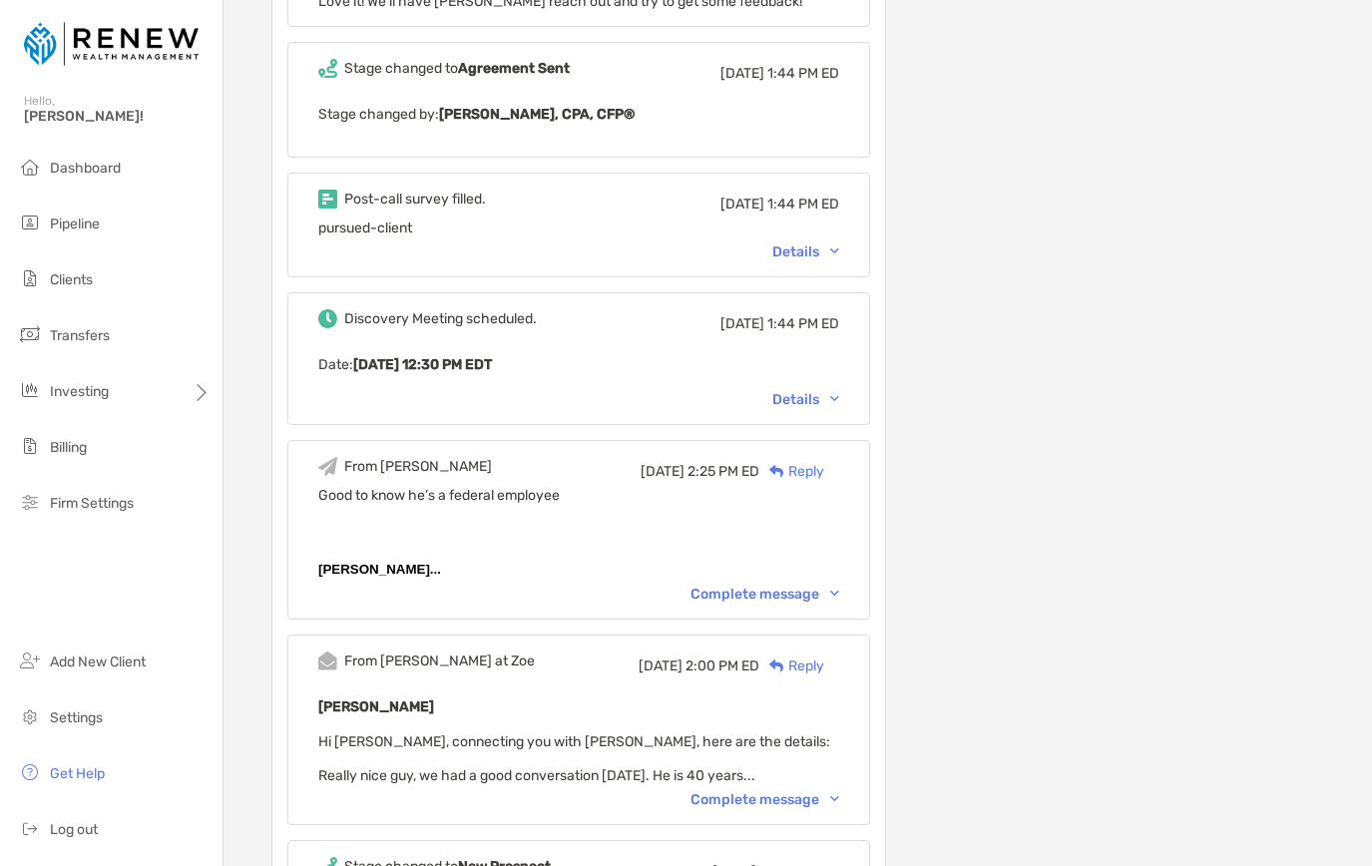
click at [390, 570] on span "[PERSON_NAME]..." at bounding box center [379, 569] width 123 height 15
click at [390, 574] on span "[PERSON_NAME]..." at bounding box center [379, 569] width 123 height 15
click at [866, 408] on div "Discovery Meeting scheduled. [DATE] 1:44 PM ED Date : [DATE] 12:30 PM EDT Detai…" at bounding box center [578, 358] width 583 height 133
click at [839, 398] on img at bounding box center [834, 399] width 9 height 6
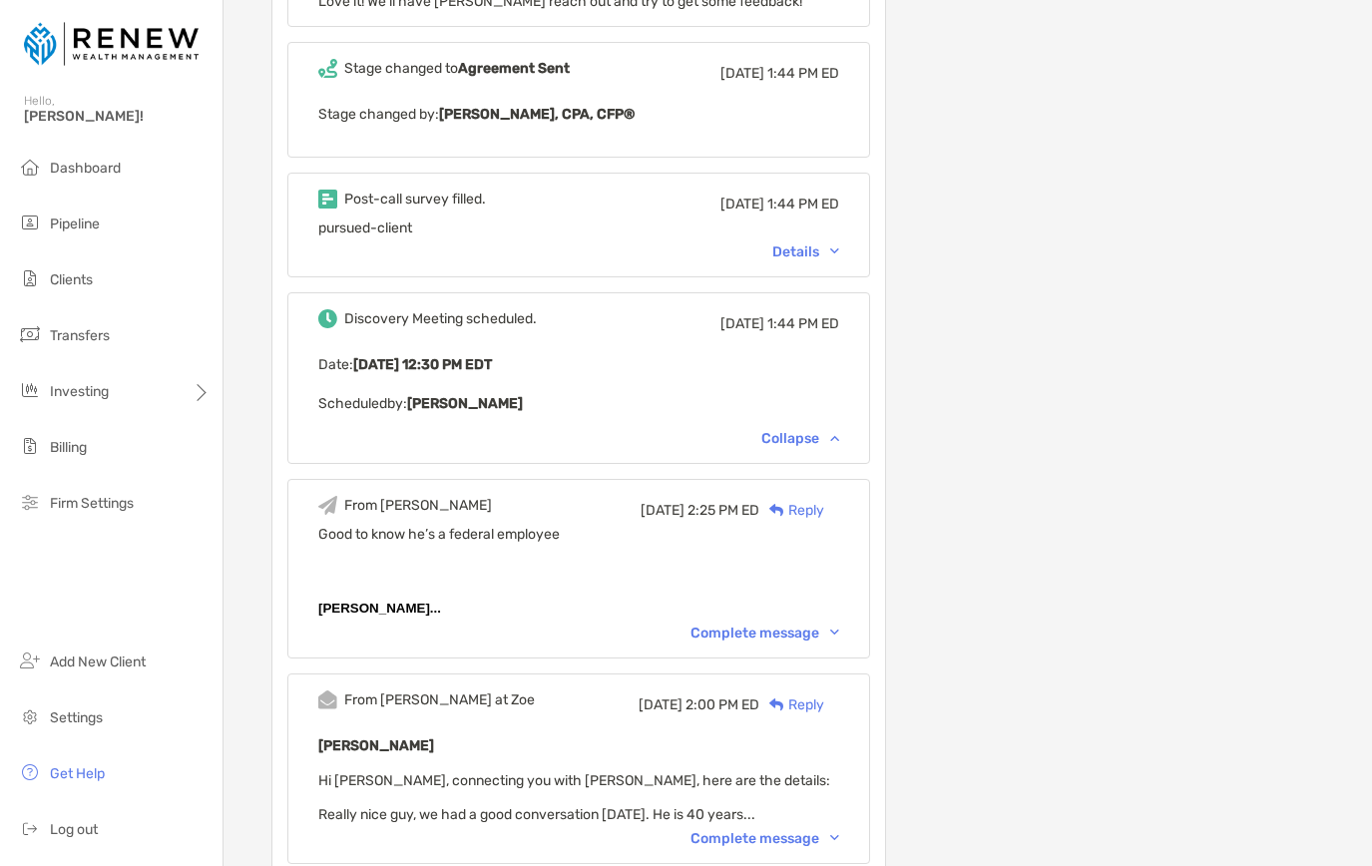
click at [839, 254] on div "Details" at bounding box center [805, 251] width 67 height 17
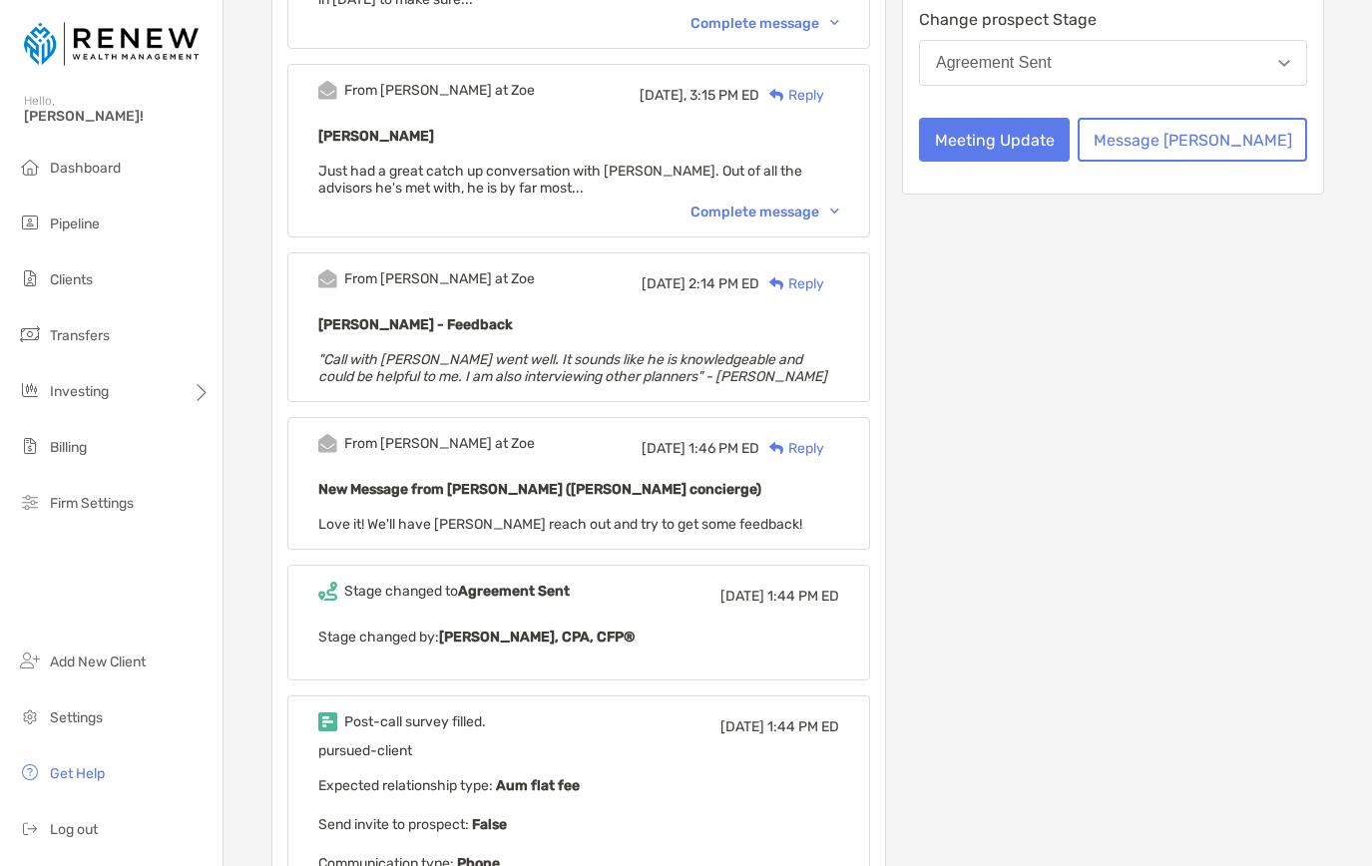
scroll to position [254, 0]
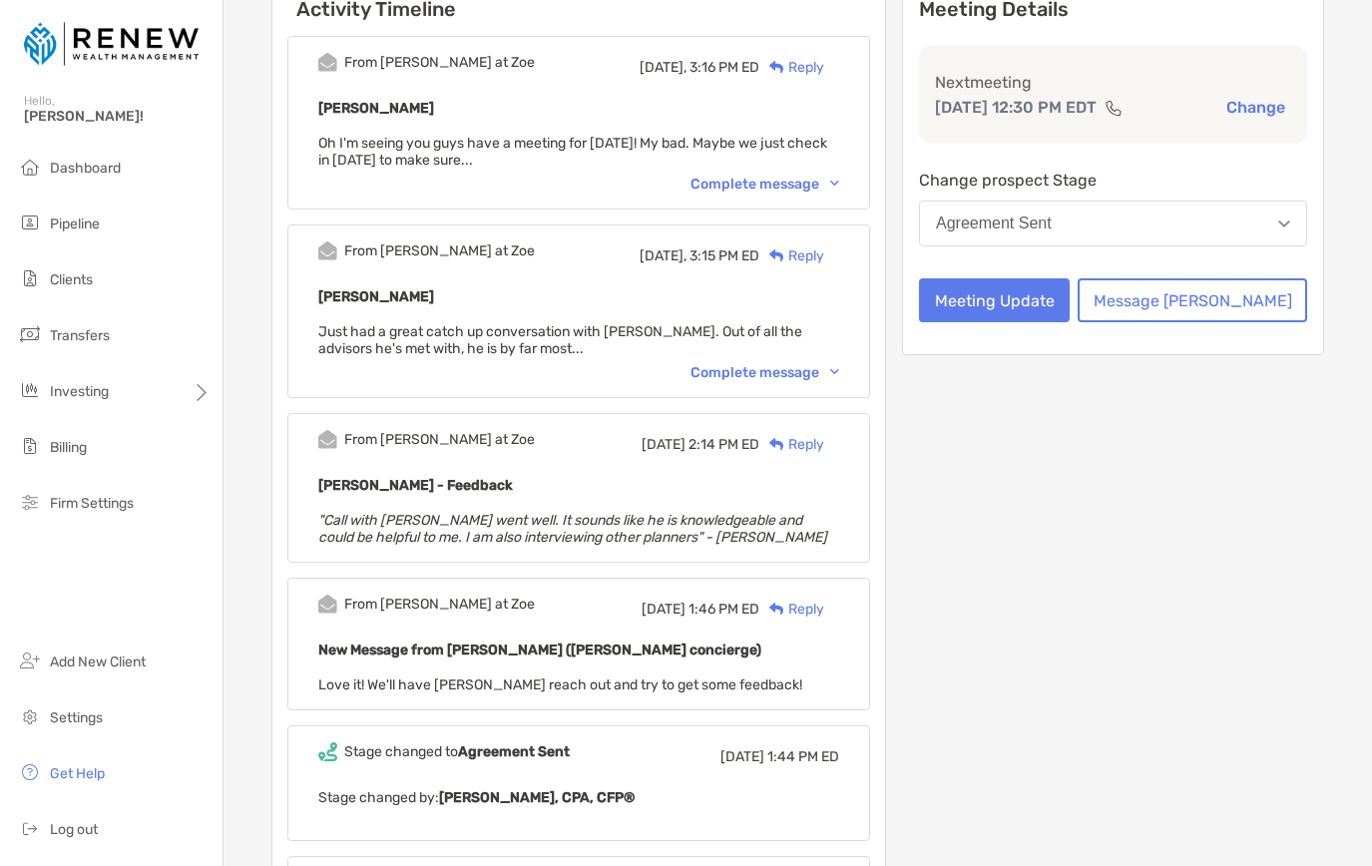
click at [839, 374] on img at bounding box center [834, 372] width 9 height 6
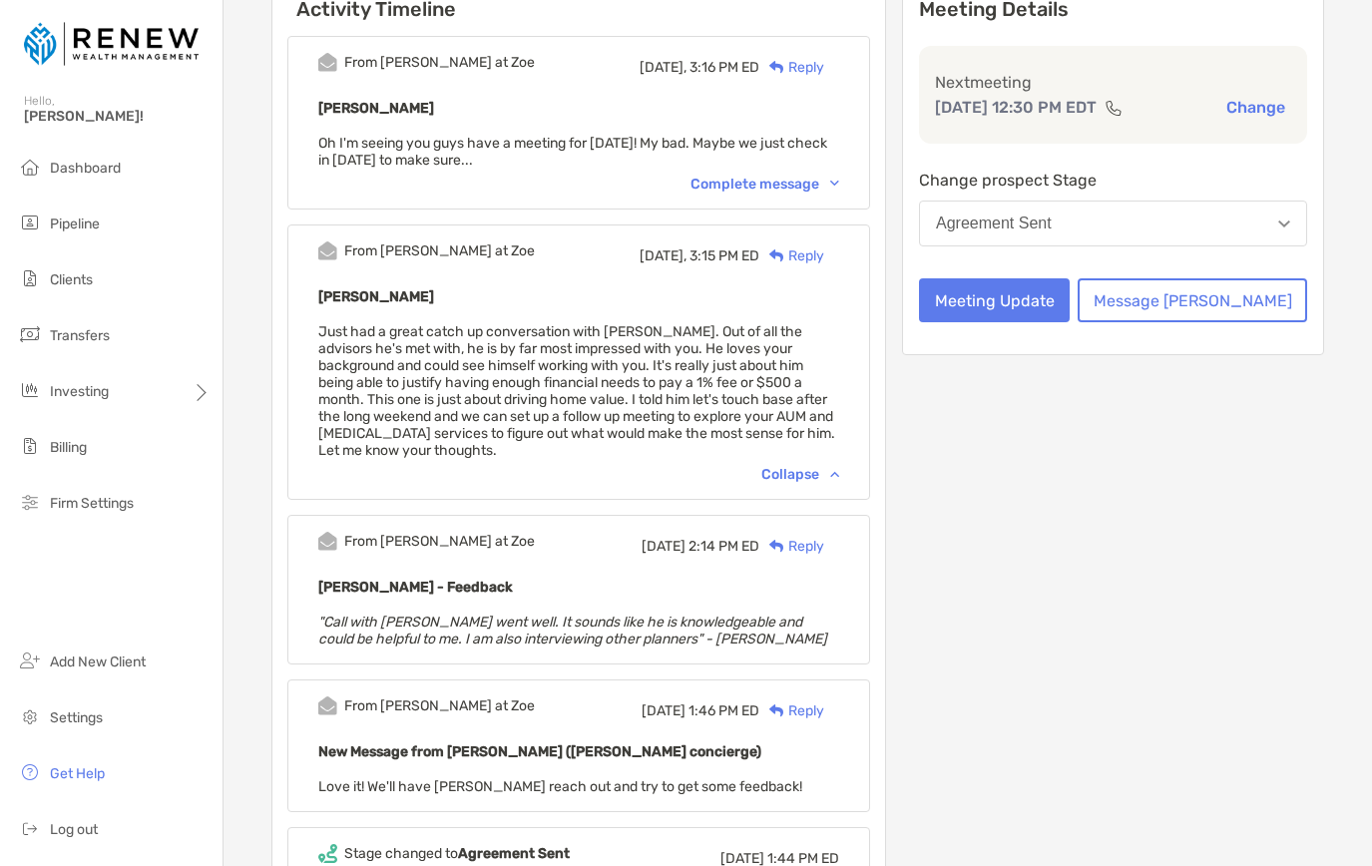
click at [824, 257] on div "Reply" at bounding box center [791, 255] width 65 height 21
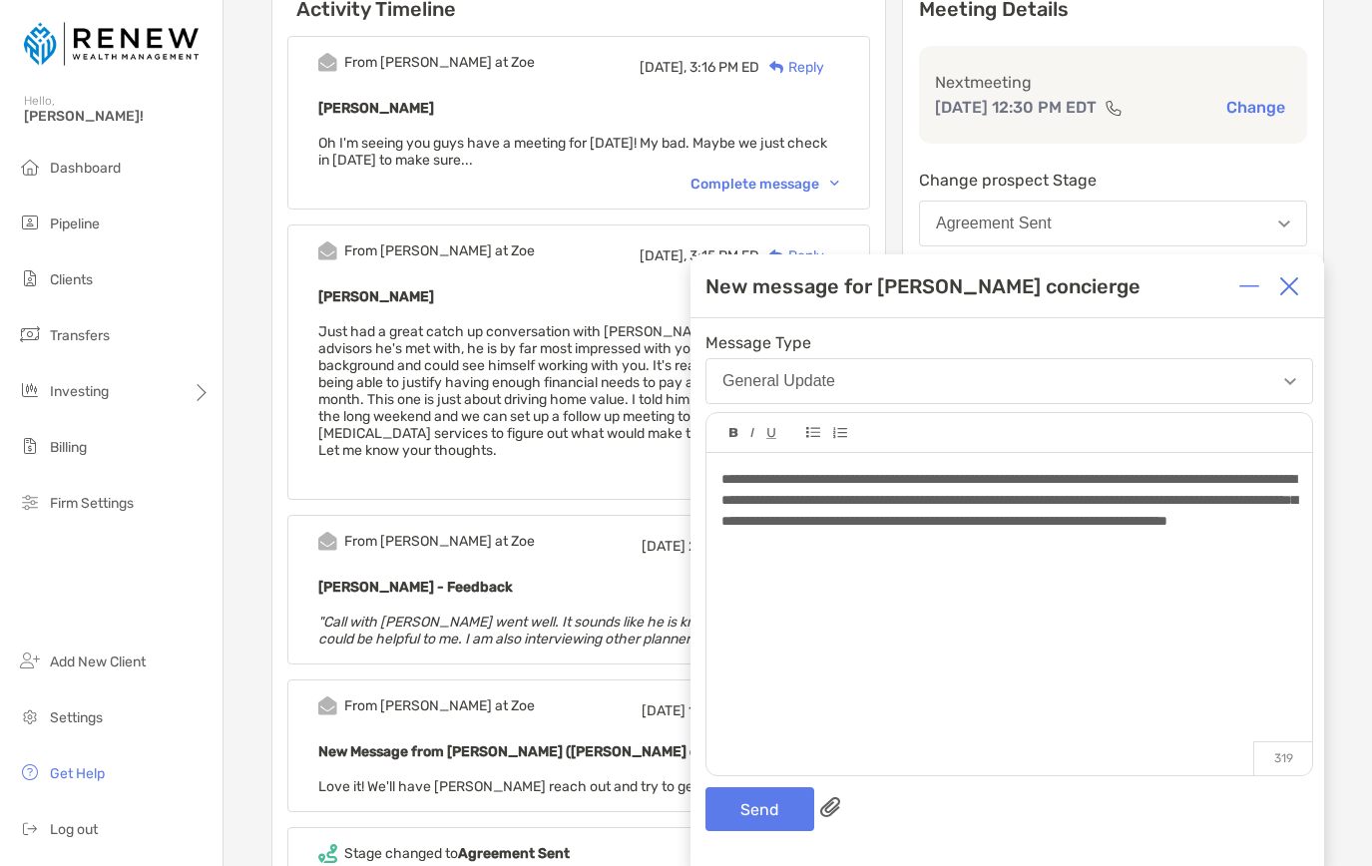
click at [0, 0] on span "*******" at bounding box center [0, 0] width 0 height 0
click at [1111, 532] on div "**********" at bounding box center [1008, 500] width 575 height 63
click at [772, 810] on button "Send" at bounding box center [759, 809] width 109 height 44
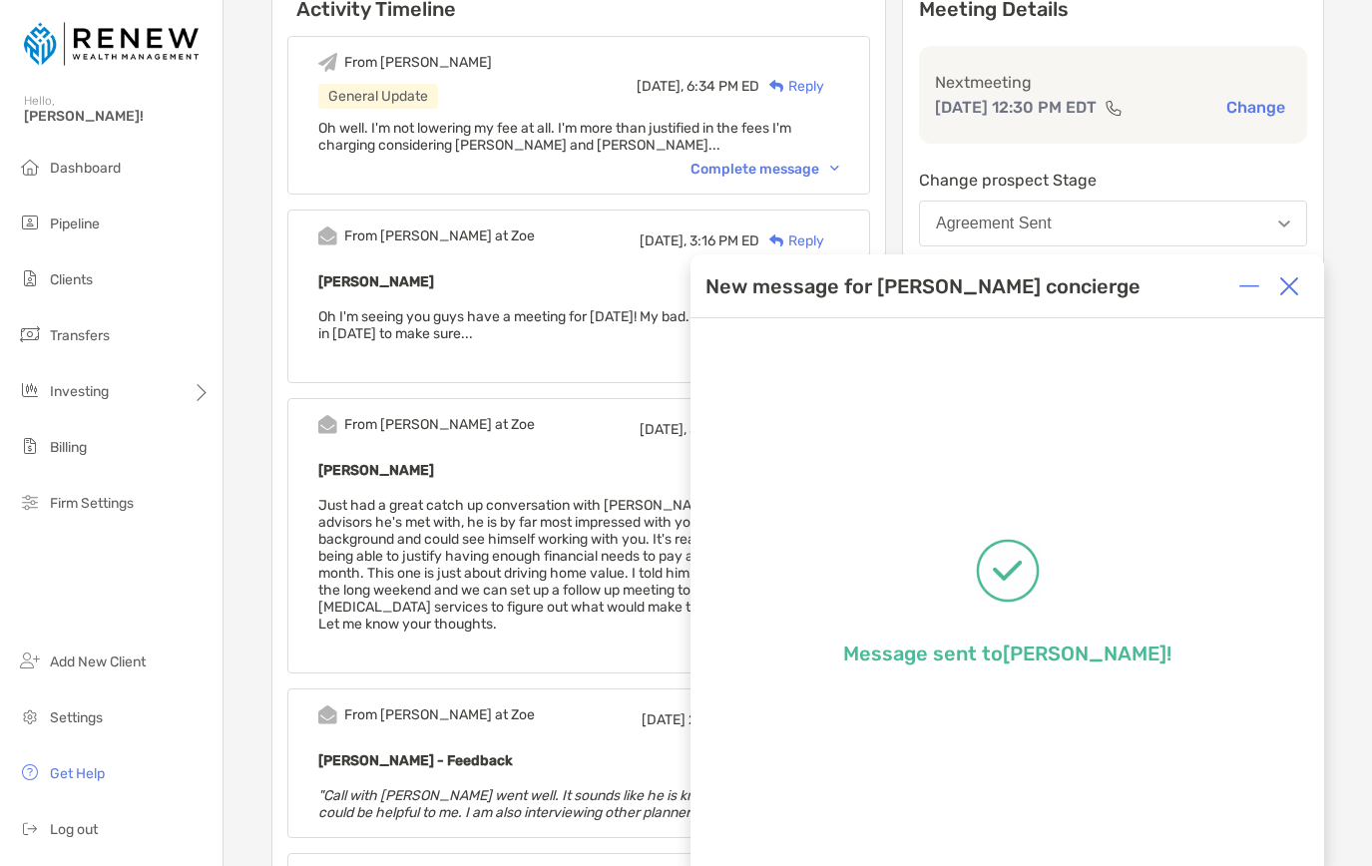
click at [1291, 285] on img at bounding box center [1289, 286] width 20 height 20
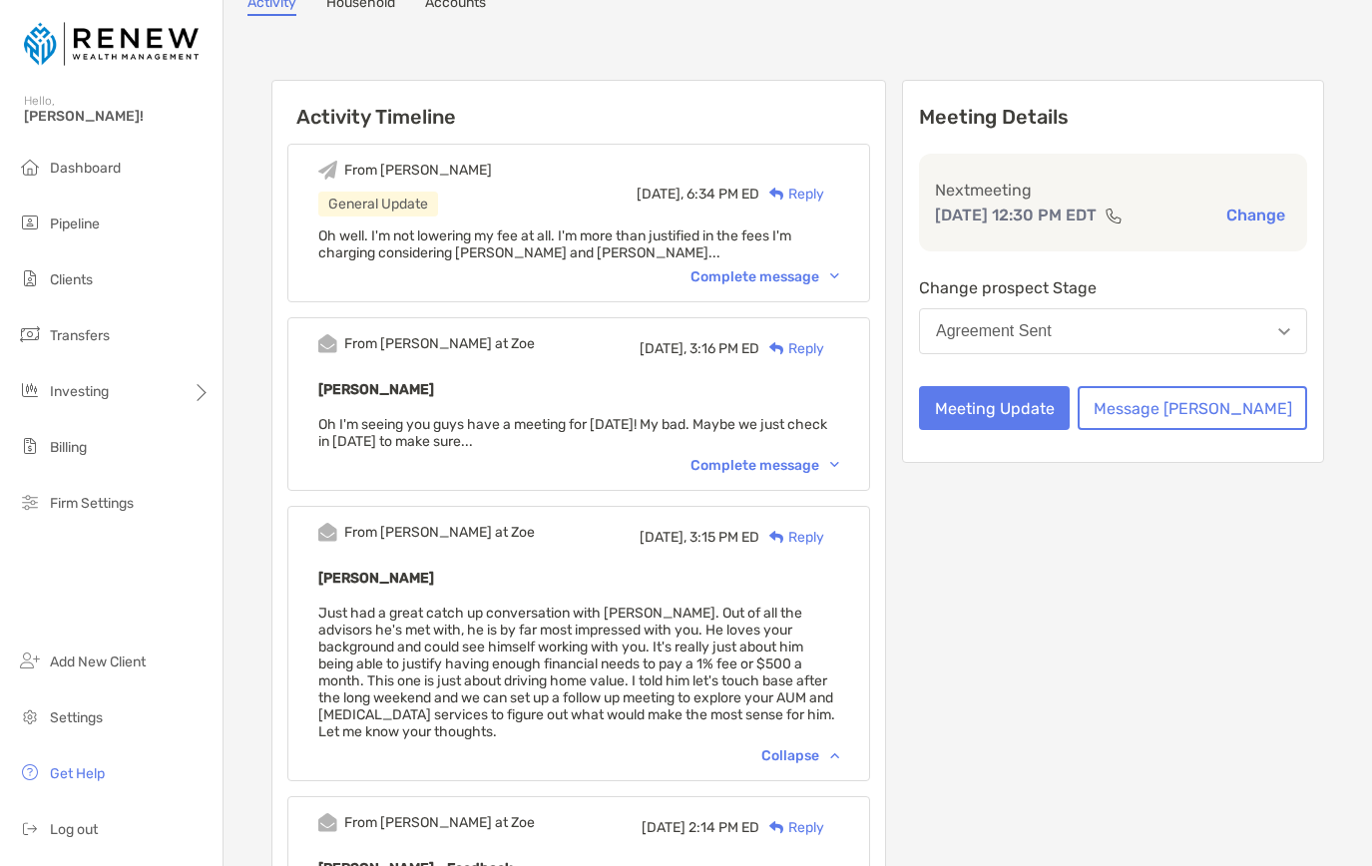
scroll to position [0, 0]
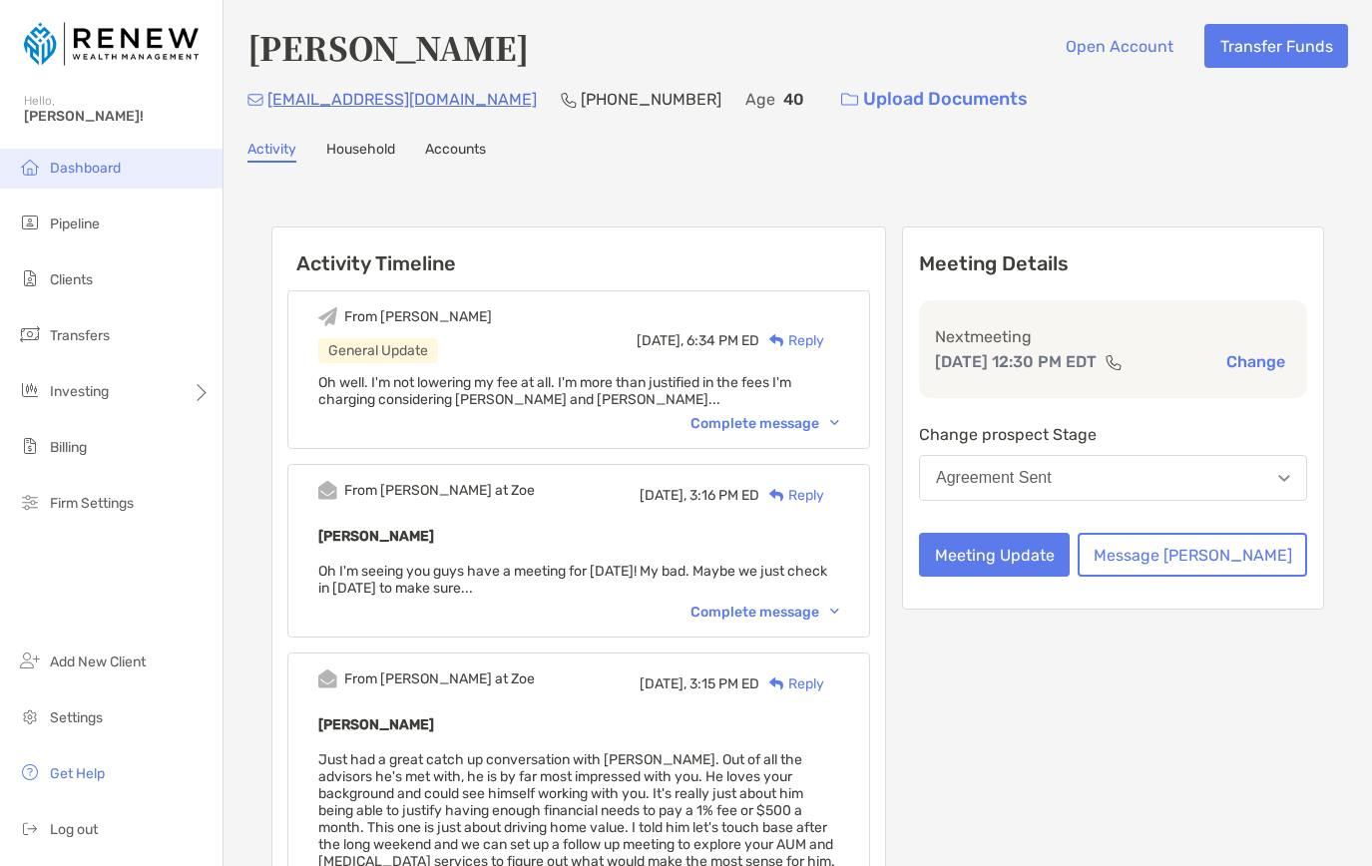
click at [127, 161] on li "Dashboard" at bounding box center [111, 169] width 222 height 40
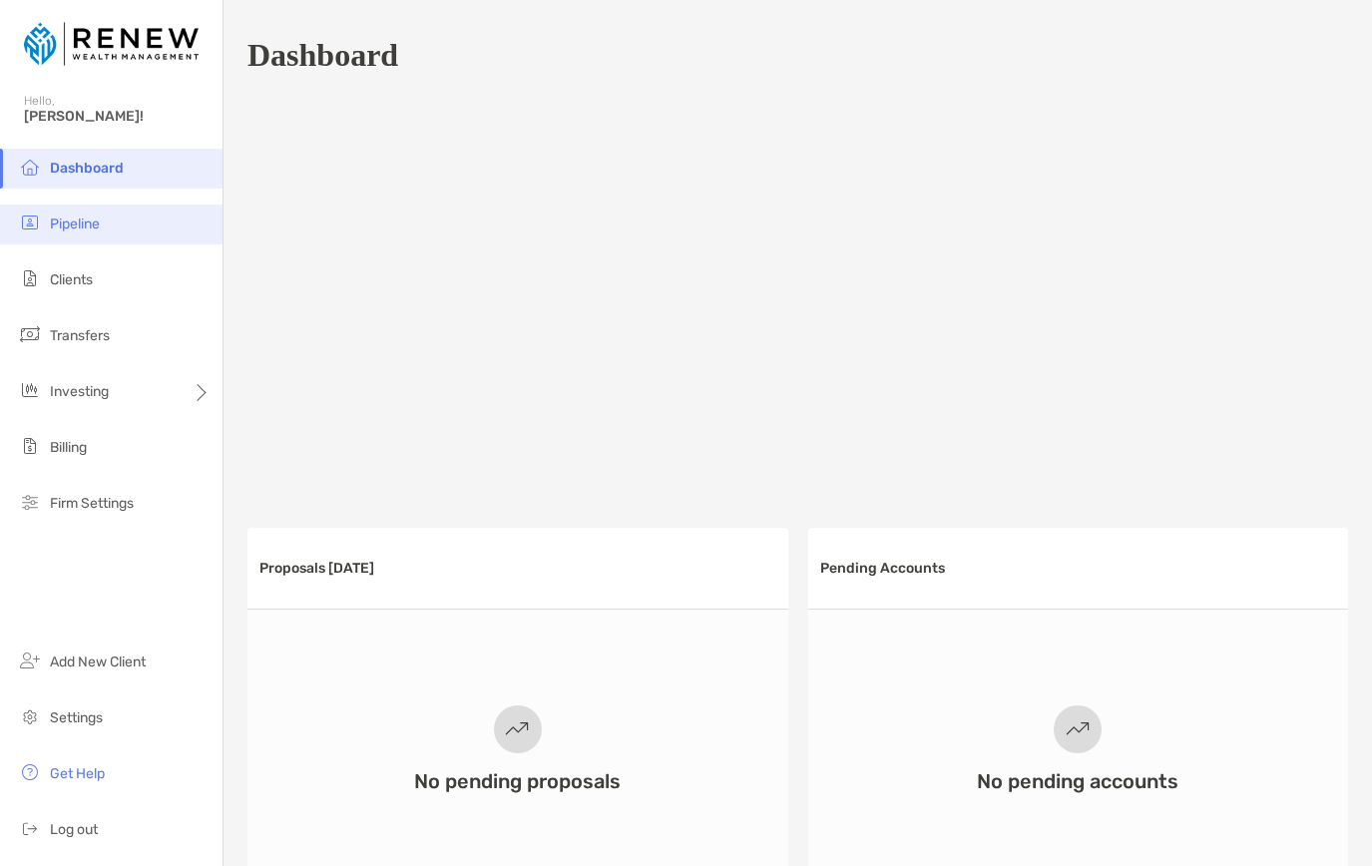
click at [117, 223] on li "Pipeline" at bounding box center [111, 224] width 222 height 40
